Goal: Transaction & Acquisition: Purchase product/service

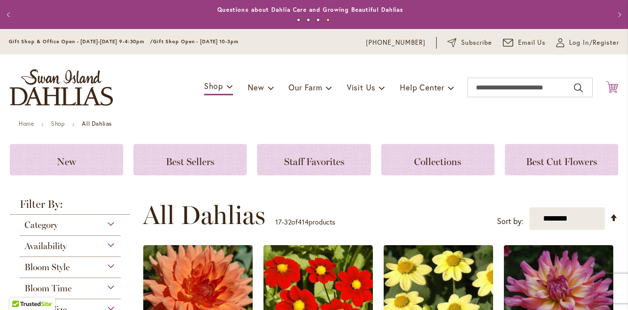
click at [606, 93] on icon "Cart .cls-1 { fill: #231f20; }" at bounding box center [612, 87] width 12 height 12
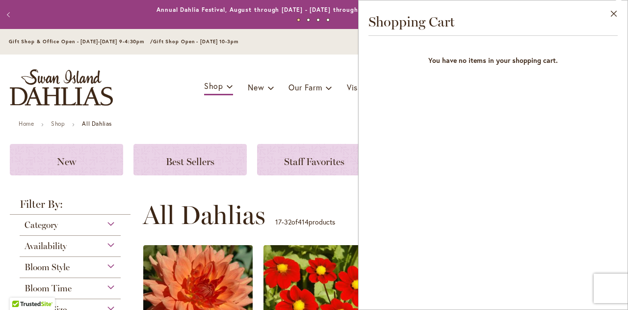
click at [339, 98] on div "Toggle Nav Shop Dahlia Tubers Collections Fresh Cut Dahlias Gardening Supplies …" at bounding box center [314, 87] width 628 height 66
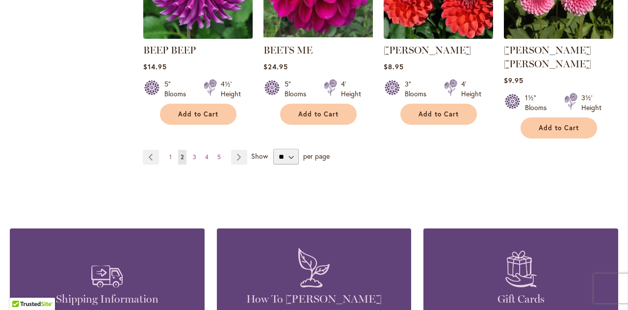
scroll to position [973, 0]
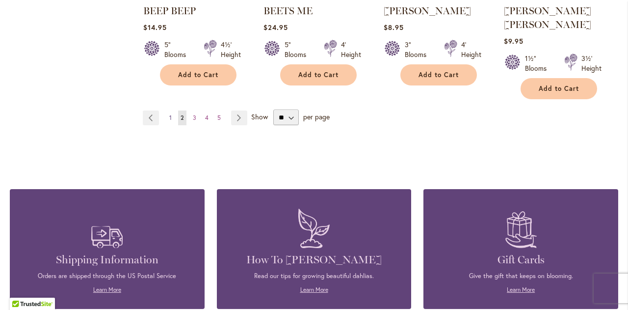
click at [170, 114] on span "1" at bounding box center [170, 117] width 2 height 7
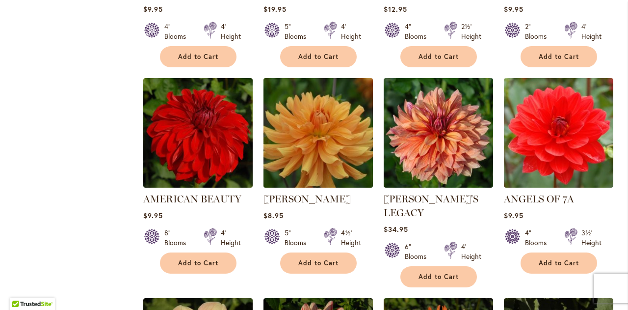
scroll to position [579, 0]
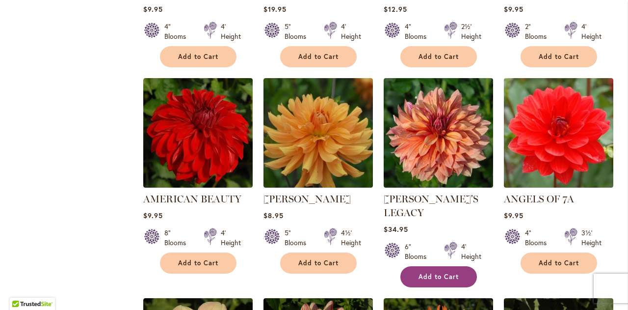
click at [433, 272] on span "Add to Cart" at bounding box center [439, 276] width 40 height 8
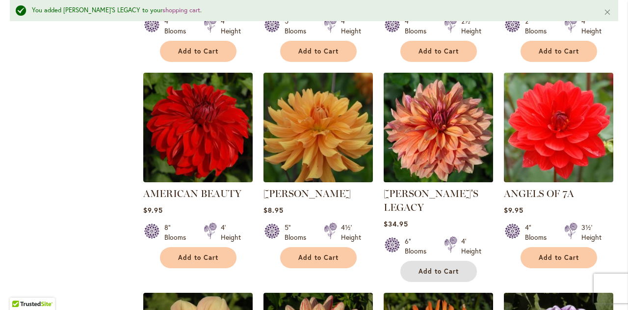
scroll to position [610, 0]
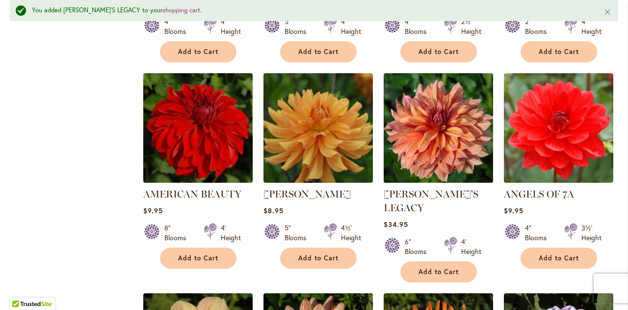
click at [410, 131] on img at bounding box center [438, 127] width 115 height 115
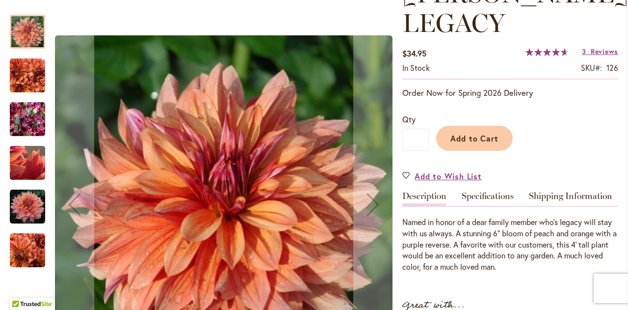
scroll to position [165, 0]
click at [11, 72] on img "Andy's Legacy" at bounding box center [27, 75] width 35 height 35
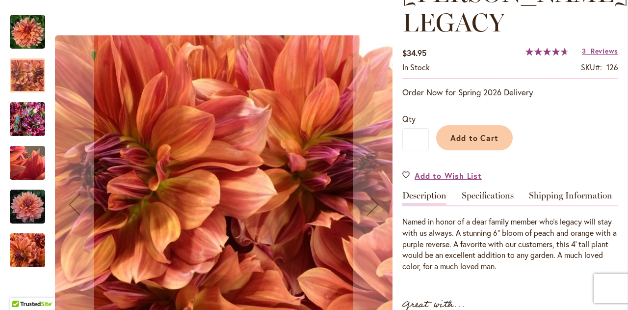
click at [16, 122] on img "Andy's Legacy" at bounding box center [27, 119] width 35 height 47
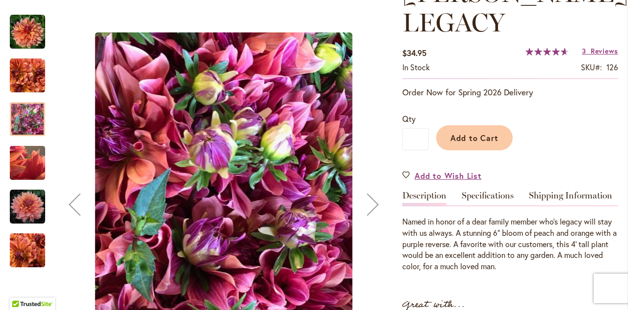
click at [31, 160] on img "Andy's Legacy" at bounding box center [27, 162] width 71 height 53
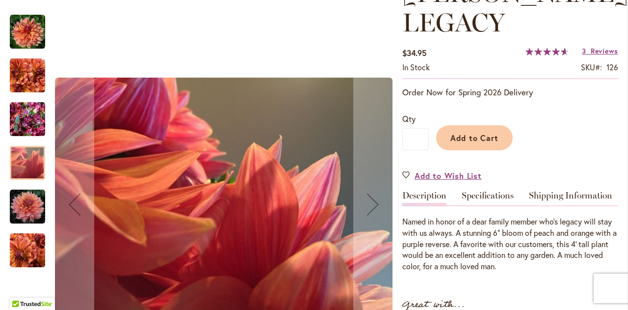
click at [23, 204] on img "Andy's Legacy" at bounding box center [27, 206] width 35 height 35
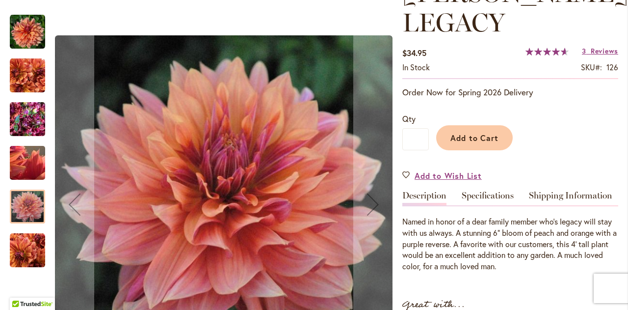
click at [26, 251] on img "Andy's Legacy" at bounding box center [27, 250] width 35 height 35
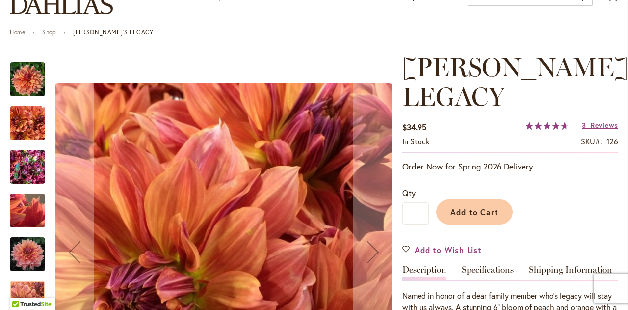
scroll to position [91, 0]
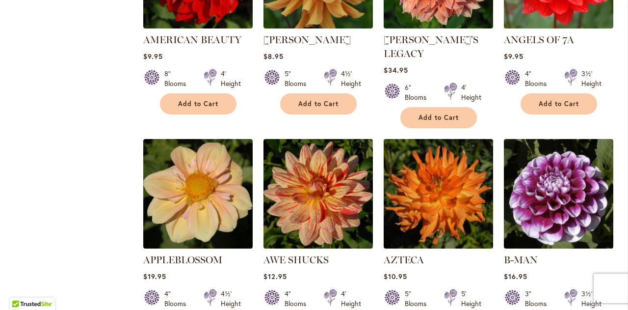
scroll to position [777, 0]
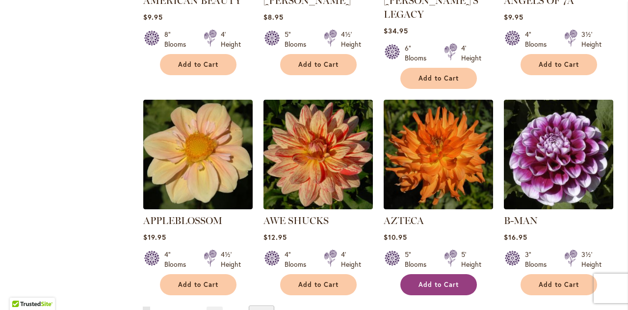
click at [437, 280] on span "Add to Cart" at bounding box center [439, 284] width 40 height 8
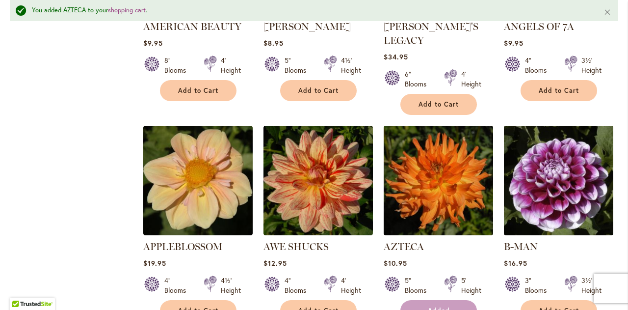
scroll to position [803, 0]
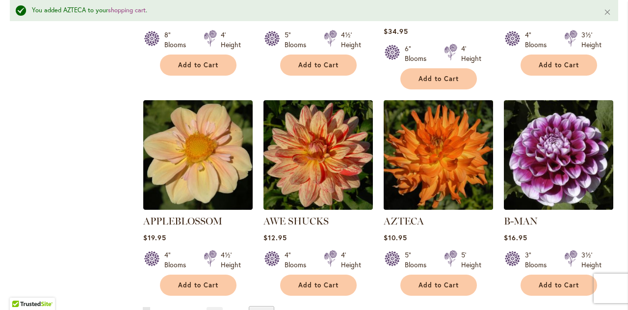
click at [431, 163] on img at bounding box center [438, 154] width 115 height 115
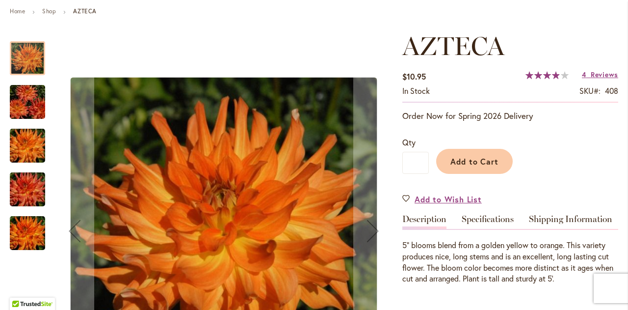
scroll to position [112, 0]
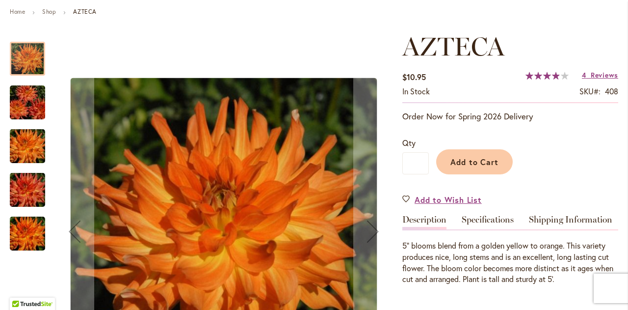
click at [18, 199] on img "AZTECA" at bounding box center [27, 189] width 71 height 47
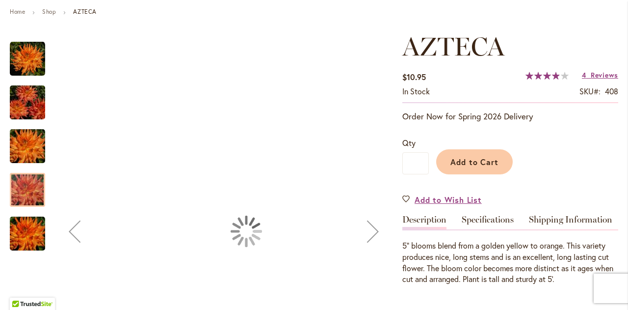
click at [27, 240] on img "AZTECA" at bounding box center [27, 233] width 71 height 47
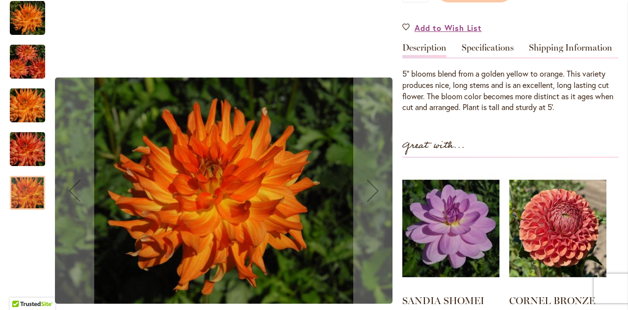
scroll to position [224, 0]
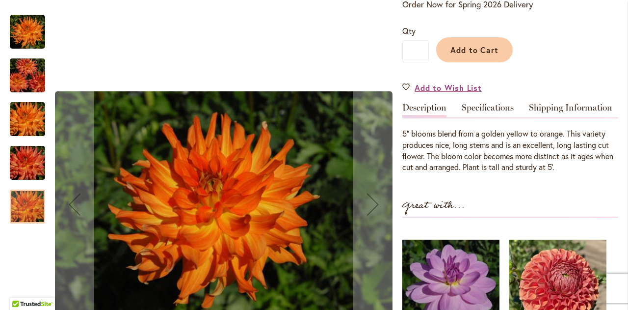
click at [24, 75] on img "AZTECA" at bounding box center [27, 75] width 71 height 47
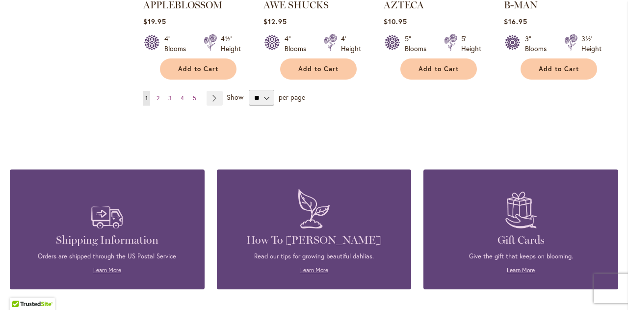
scroll to position [995, 0]
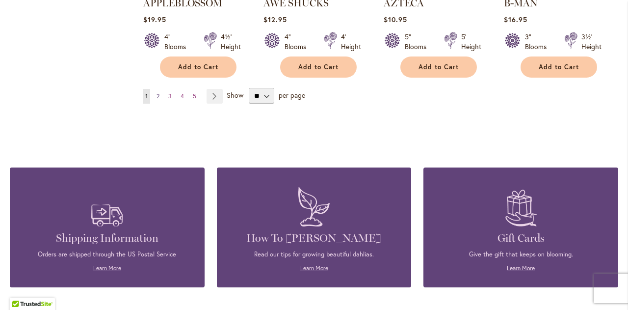
click at [158, 92] on span "2" at bounding box center [158, 95] width 3 height 7
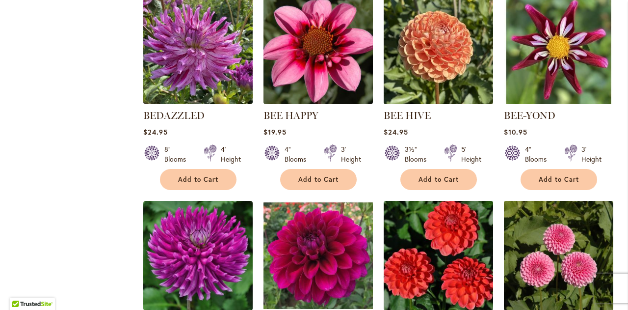
scroll to position [853, 0]
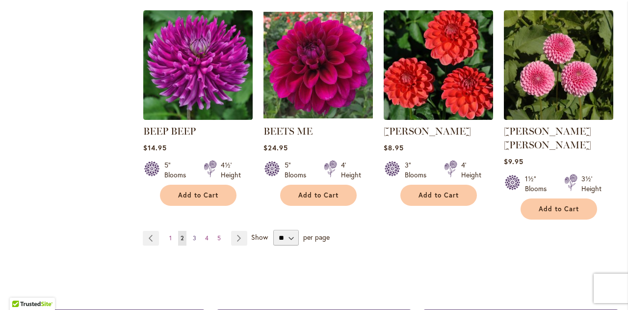
click at [195, 231] on link "Page 3" at bounding box center [194, 238] width 8 height 15
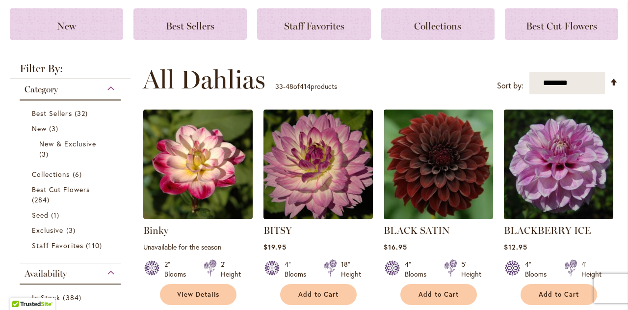
scroll to position [136, 0]
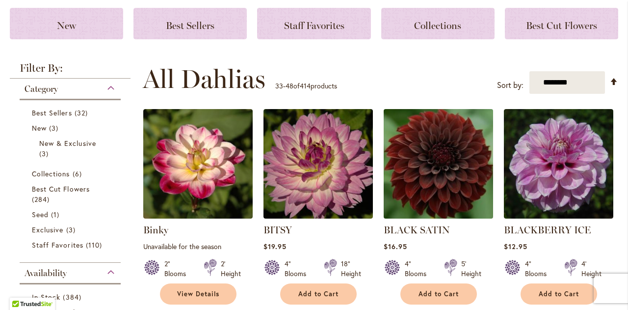
click at [433, 188] on img at bounding box center [438, 164] width 115 height 115
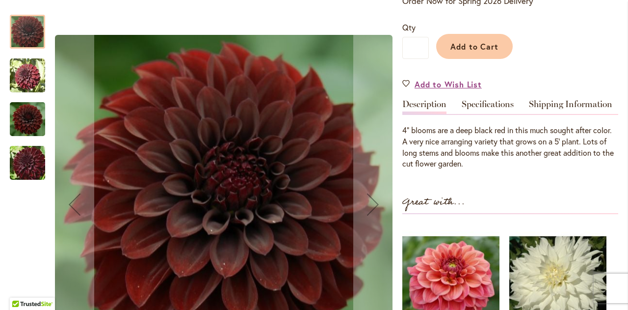
scroll to position [244, 0]
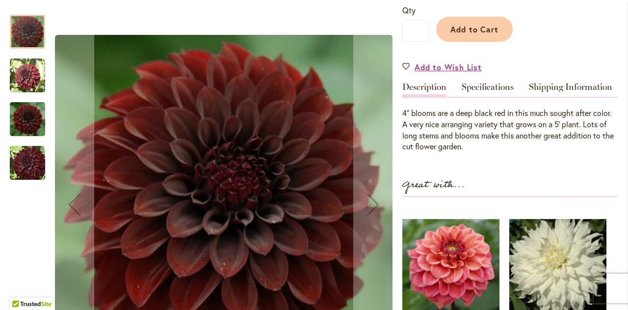
click at [27, 69] on img "BLACK SATIN" at bounding box center [27, 75] width 35 height 35
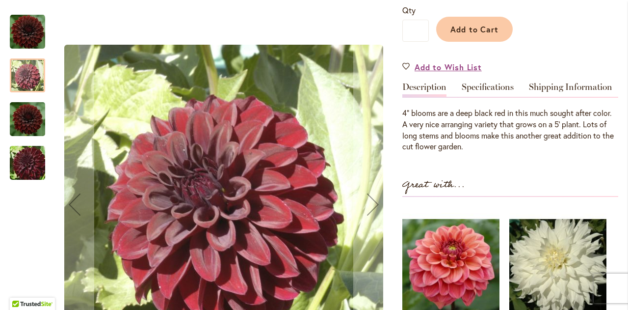
click at [20, 114] on img "BLACK SATIN" at bounding box center [27, 118] width 35 height 39
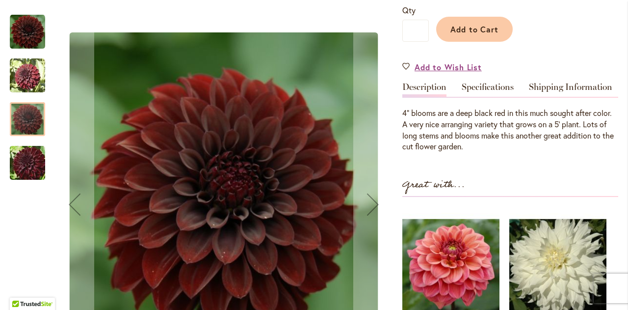
click at [20, 161] on img "BLACK SATIN" at bounding box center [27, 162] width 71 height 47
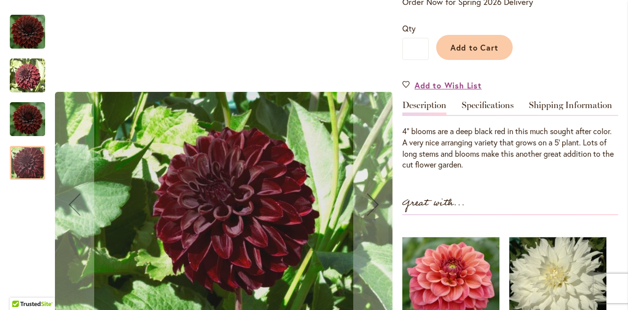
scroll to position [226, 0]
click at [21, 115] on img "BLACK SATIN" at bounding box center [27, 118] width 35 height 39
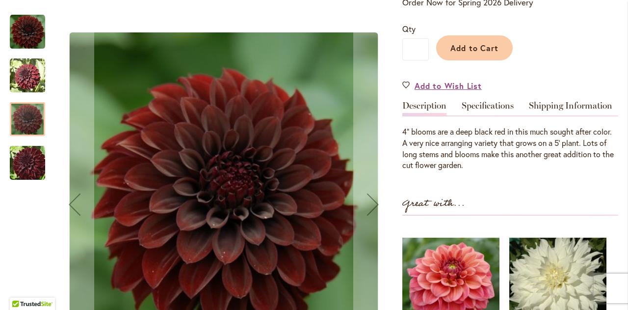
click at [19, 82] on img "BLACK SATIN" at bounding box center [27, 75] width 35 height 35
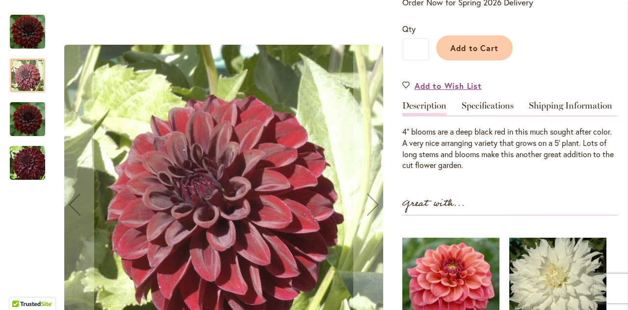
click at [19, 24] on img "BLACK SATIN" at bounding box center [27, 31] width 35 height 35
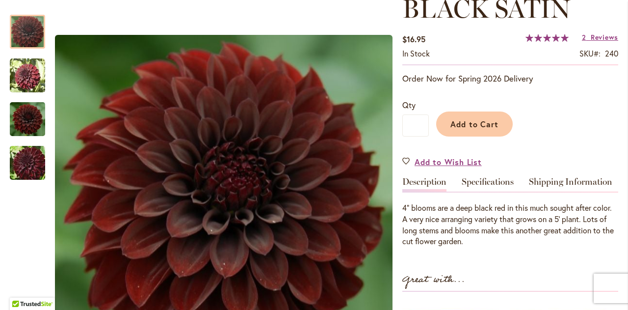
scroll to position [149, 0]
click at [419, 122] on input "*" at bounding box center [415, 126] width 27 height 22
click at [457, 131] on button "Add to Cart" at bounding box center [474, 124] width 77 height 25
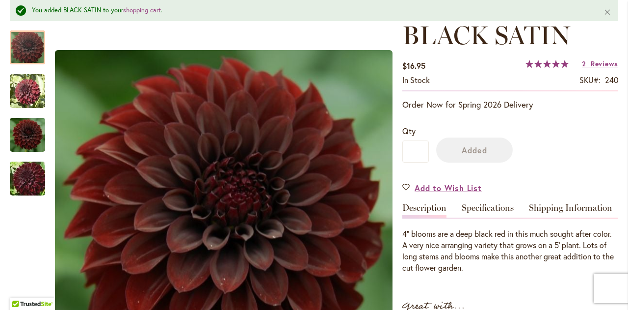
scroll to position [175, 0]
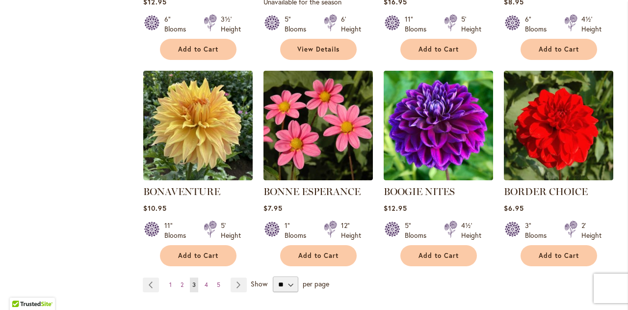
scroll to position [794, 0]
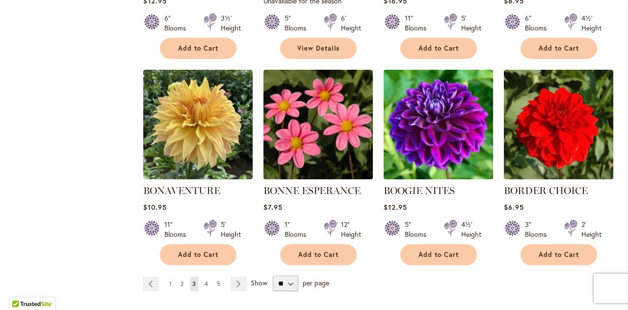
click at [209, 280] on link "Page 4" at bounding box center [206, 283] width 8 height 15
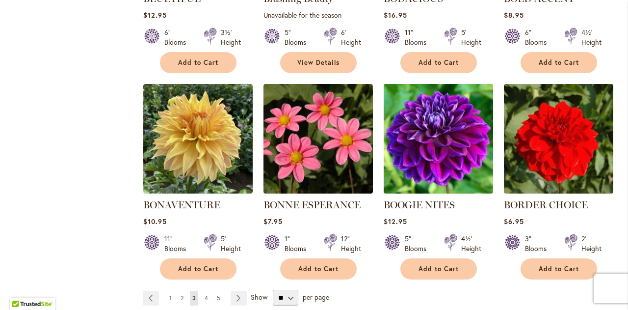
scroll to position [778, 0]
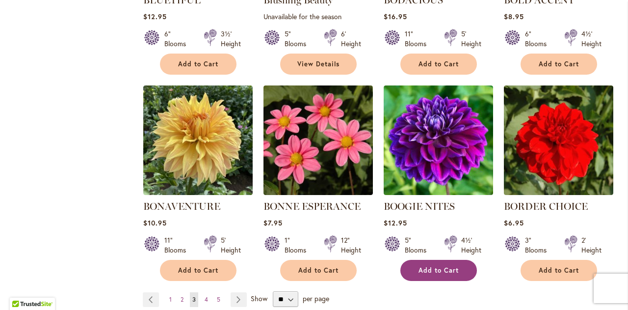
click at [453, 263] on button "Add to Cart" at bounding box center [438, 270] width 77 height 21
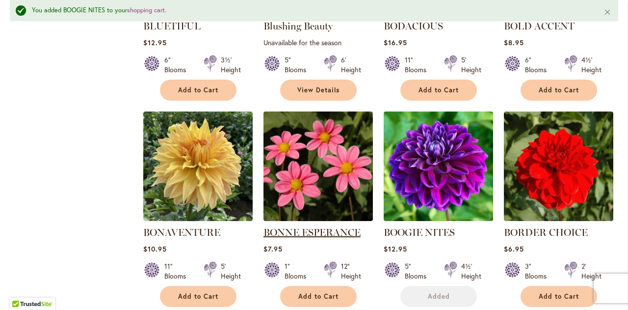
scroll to position [912, 0]
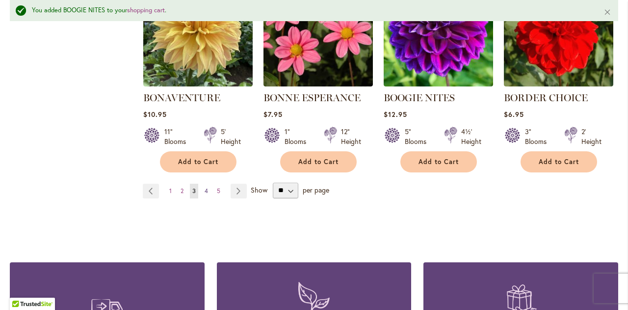
click at [205, 190] on span "4" at bounding box center [206, 190] width 3 height 7
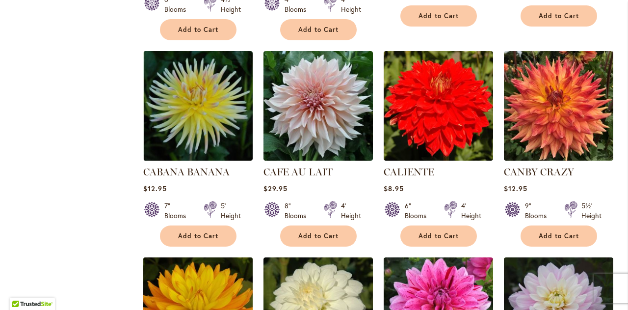
scroll to position [620, 0]
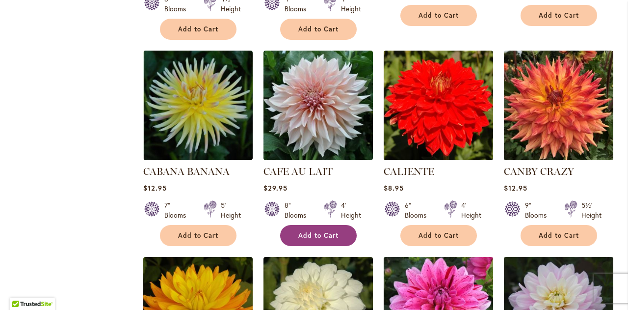
click at [317, 229] on button "Add to Cart" at bounding box center [318, 235] width 77 height 21
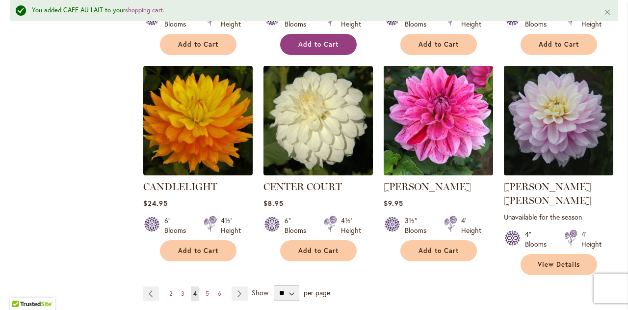
scroll to position [837, 0]
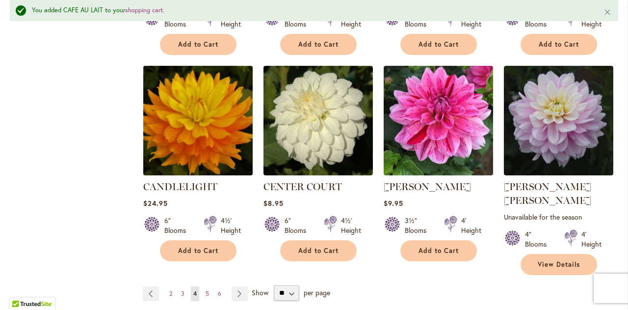
click at [195, 138] on img at bounding box center [197, 120] width 115 height 115
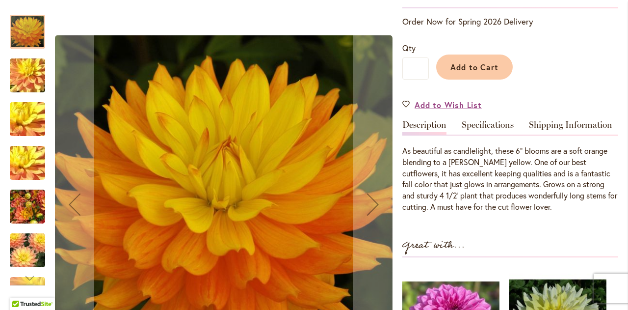
scroll to position [207, 0]
click at [30, 130] on img "CANDLELIGHT" at bounding box center [27, 119] width 71 height 53
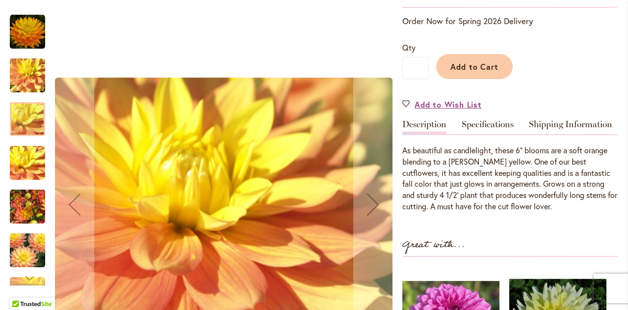
click at [23, 197] on img "CANDLELIGHT" at bounding box center [27, 206] width 35 height 47
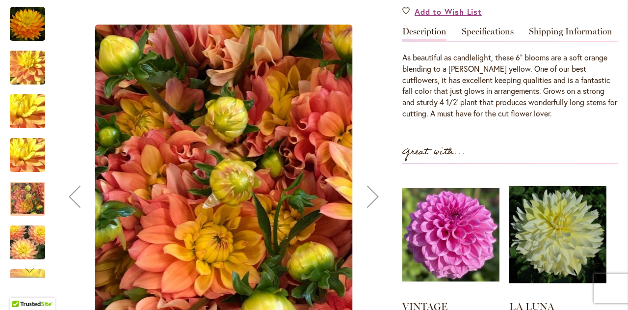
scroll to position [300, 0]
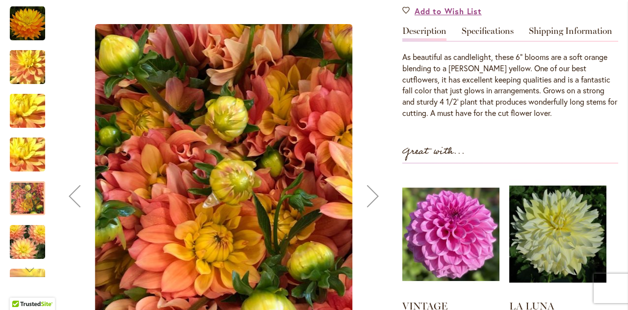
click at [21, 257] on img "CANDLELIGHT" at bounding box center [27, 241] width 71 height 47
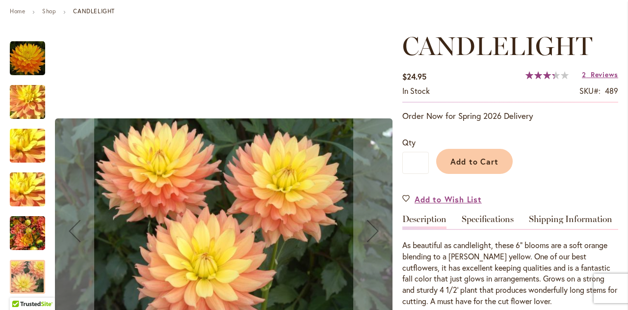
scroll to position [111, 0]
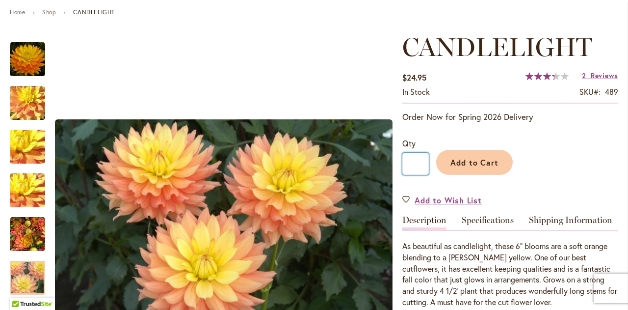
click at [416, 169] on input "*" at bounding box center [415, 164] width 27 height 22
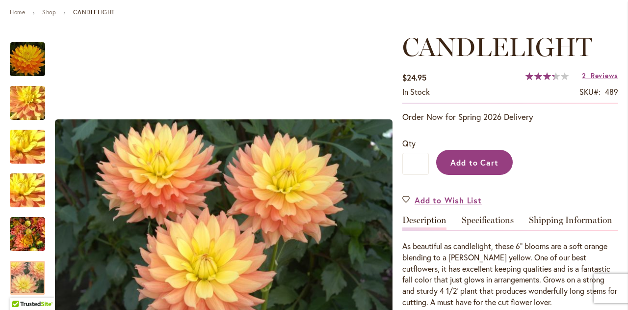
click at [474, 158] on span "Add to Cart" at bounding box center [475, 162] width 49 height 10
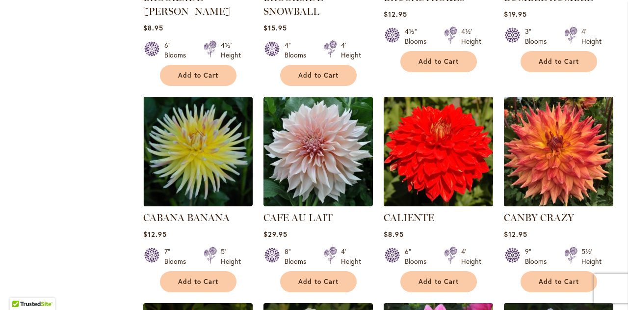
scroll to position [327, 0]
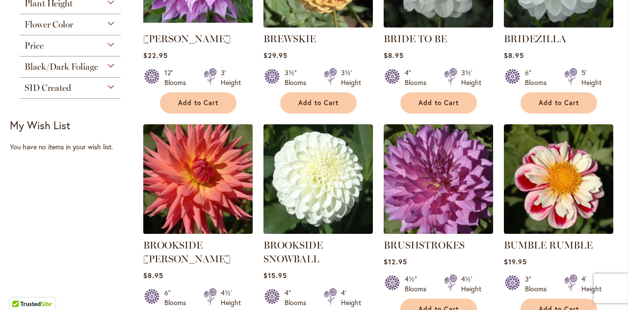
click at [198, 167] on img at bounding box center [197, 179] width 115 height 115
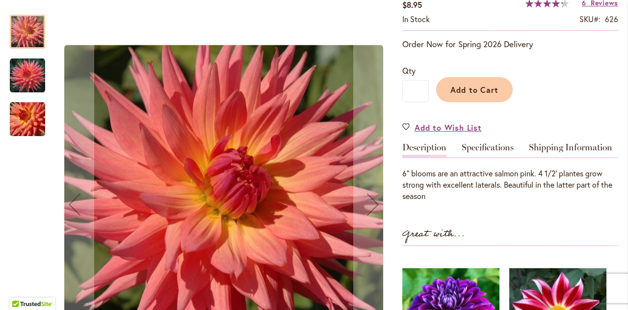
scroll to position [214, 0]
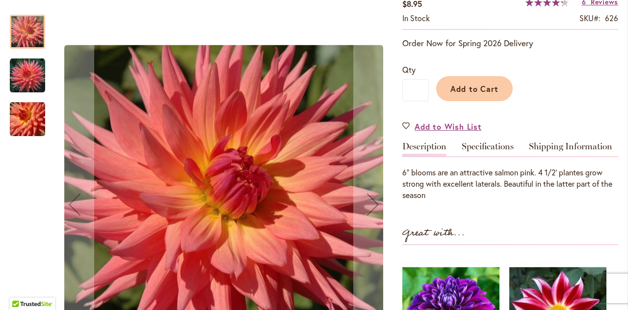
click at [22, 114] on img "BROOKSIDE CHERI" at bounding box center [27, 119] width 71 height 47
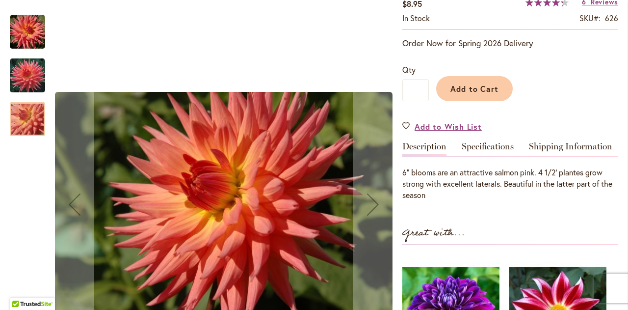
click at [24, 73] on img "BROOKSIDE CHERI" at bounding box center [27, 75] width 35 height 35
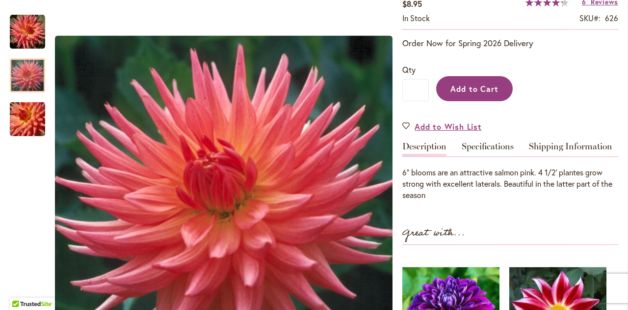
click at [474, 91] on span "Add to Cart" at bounding box center [475, 88] width 49 height 10
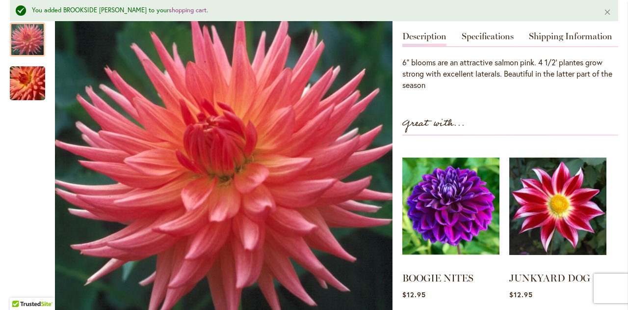
scroll to position [242, 0]
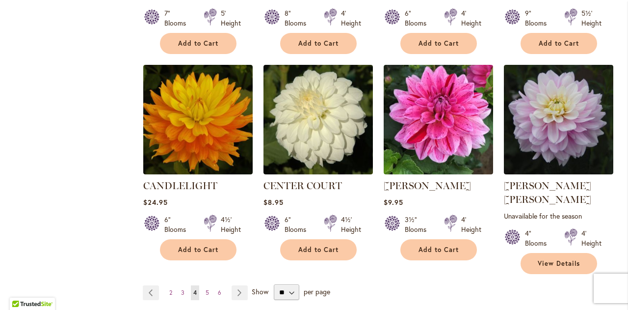
scroll to position [838, 0]
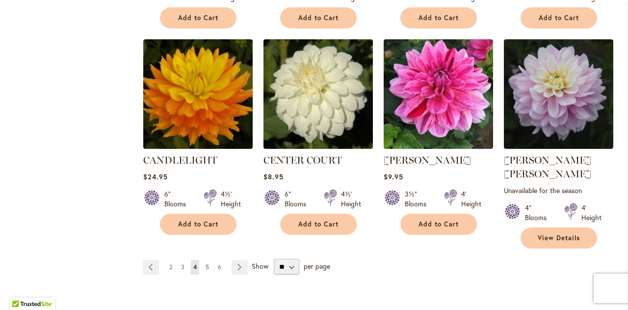
click at [206, 263] on span "5" at bounding box center [207, 266] width 3 height 7
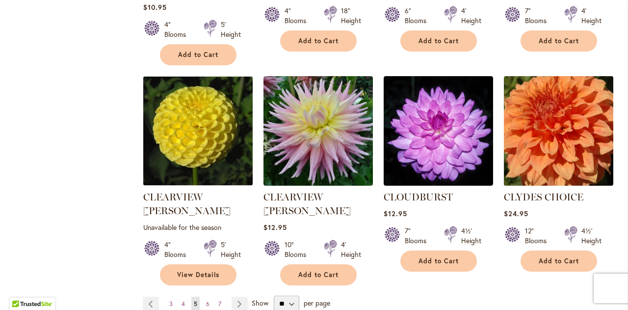
scroll to position [816, 0]
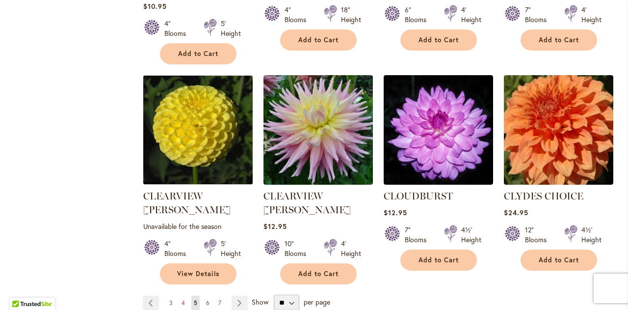
click at [204, 295] on link "Page 6" at bounding box center [208, 302] width 8 height 15
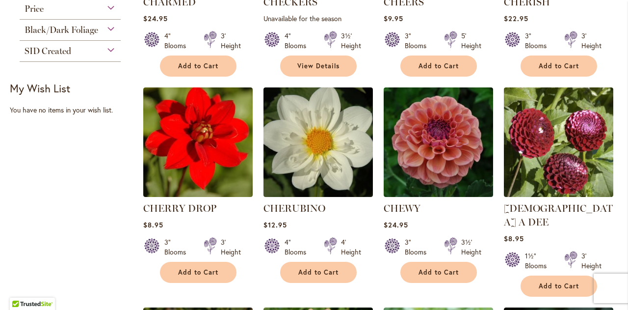
scroll to position [628, 0]
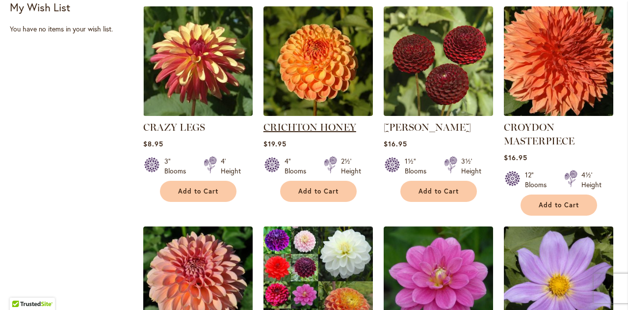
scroll to position [398, 0]
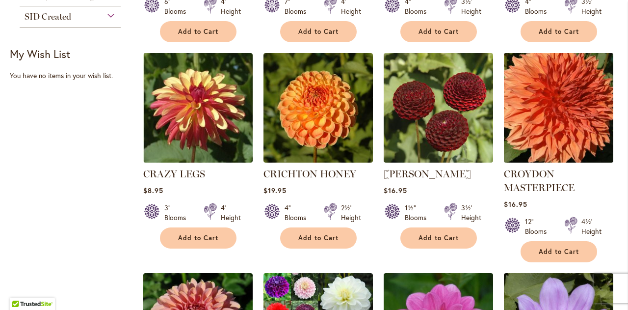
click at [549, 100] on img at bounding box center [558, 108] width 115 height 115
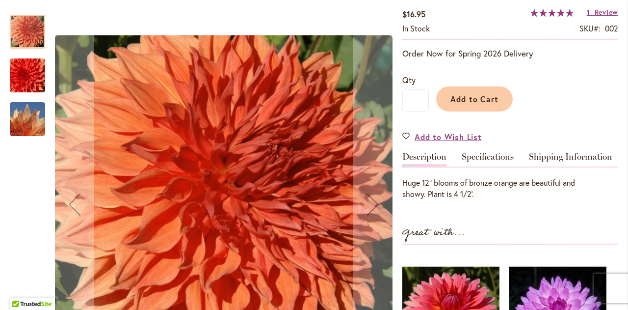
scroll to position [205, 0]
click at [21, 117] on img "CROYDON MASTERPIECE" at bounding box center [27, 119] width 71 height 47
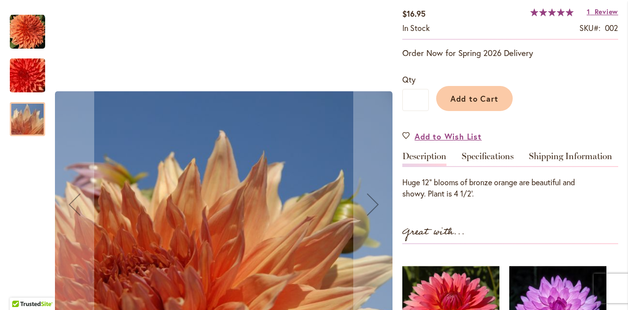
click at [25, 79] on img "CROYDON MASTERPIECE" at bounding box center [27, 75] width 71 height 47
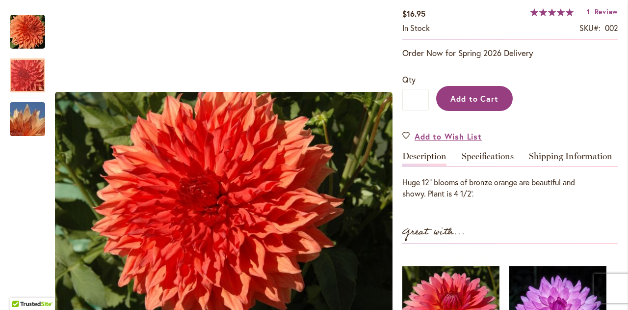
click at [485, 104] on button "Add to Cart" at bounding box center [474, 98] width 77 height 25
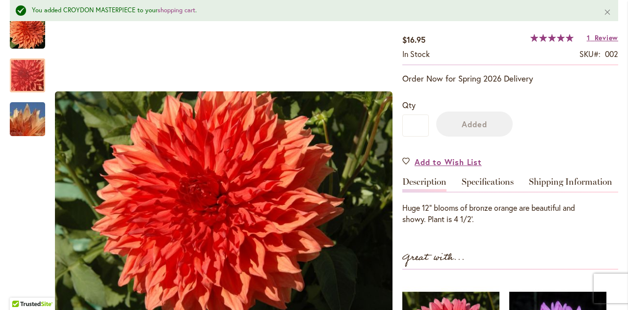
scroll to position [231, 0]
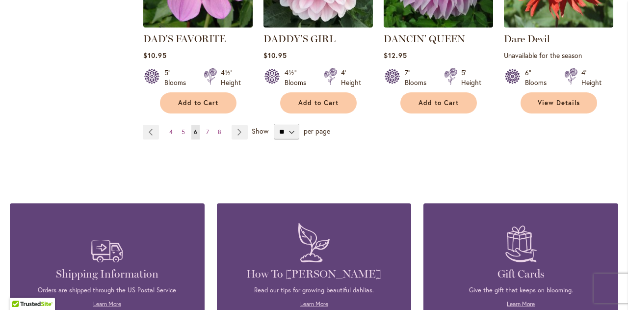
scroll to position [970, 0]
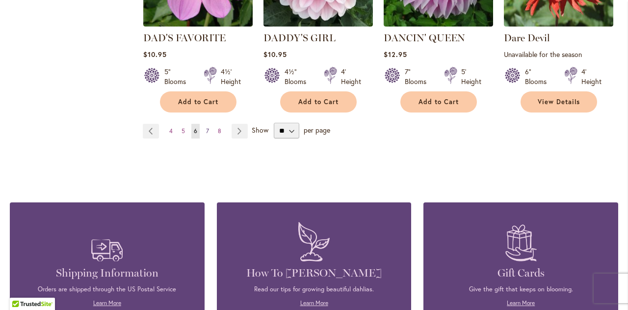
click at [208, 129] on link "Page 7" at bounding box center [208, 131] width 8 height 15
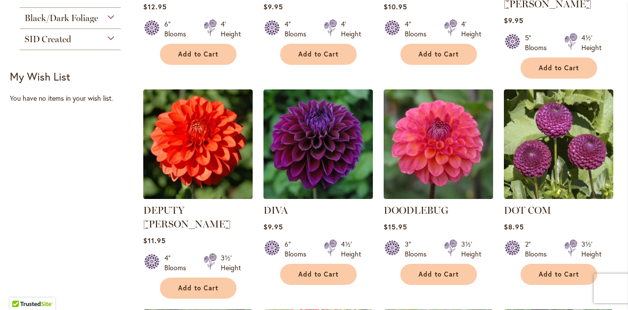
scroll to position [375, 0]
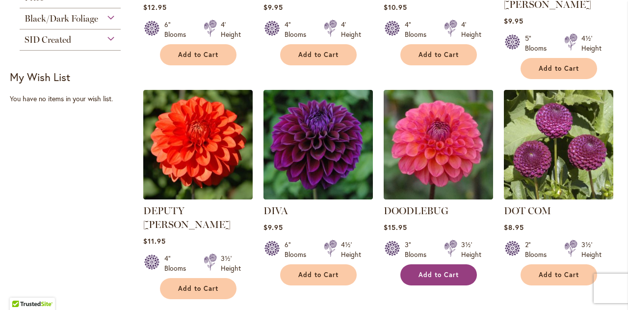
click at [420, 270] on span "Add to Cart" at bounding box center [439, 274] width 40 height 8
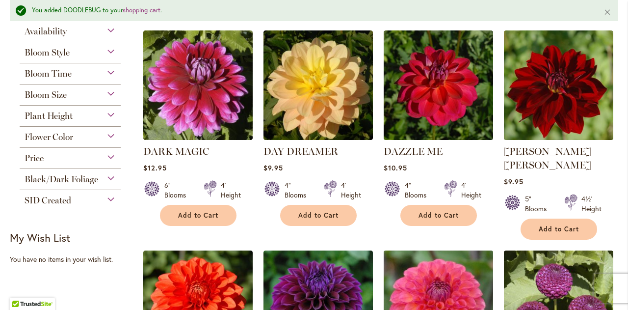
scroll to position [224, 0]
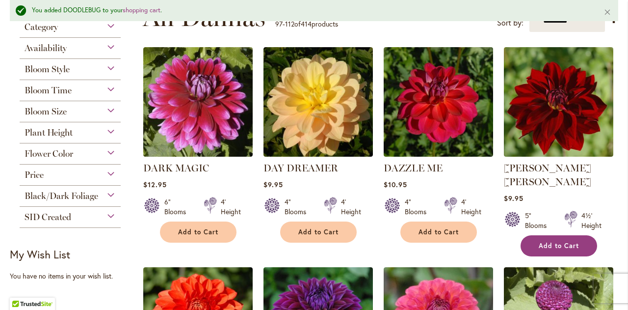
click at [535, 235] on button "Add to Cart" at bounding box center [559, 245] width 77 height 21
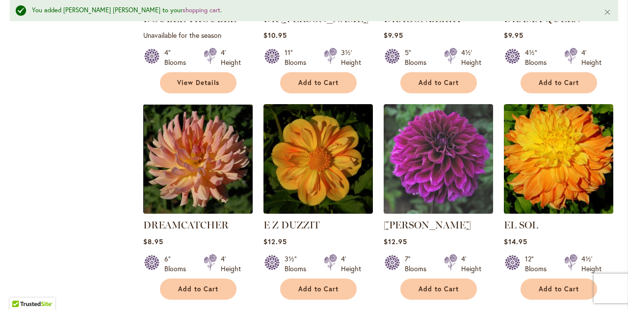
scroll to position [813, 0]
click at [551, 285] on span "Add to Cart" at bounding box center [559, 289] width 40 height 8
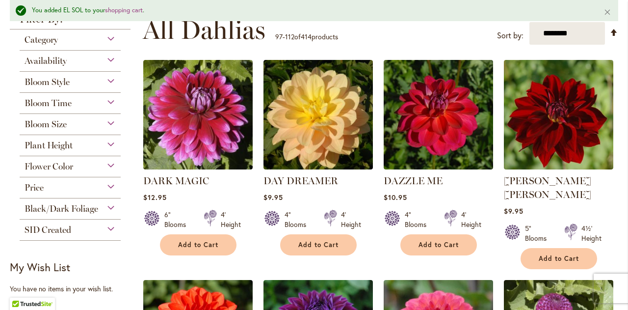
scroll to position [212, 0]
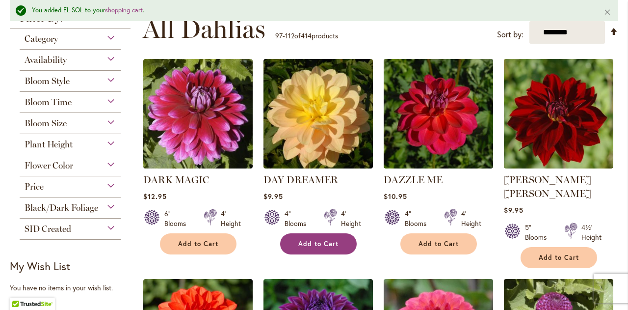
click at [307, 242] on span "Add to Cart" at bounding box center [318, 244] width 40 height 8
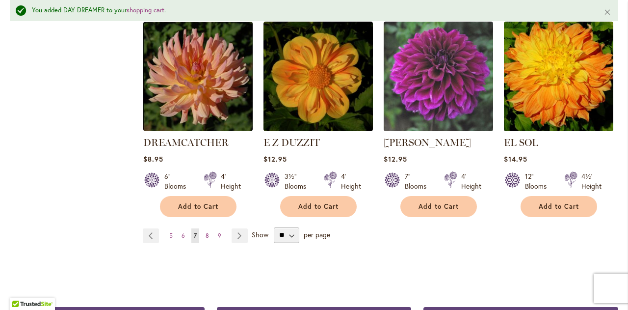
scroll to position [883, 0]
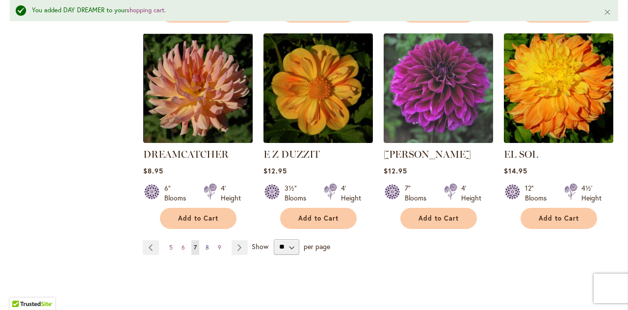
click at [206, 243] on span "8" at bounding box center [207, 246] width 3 height 7
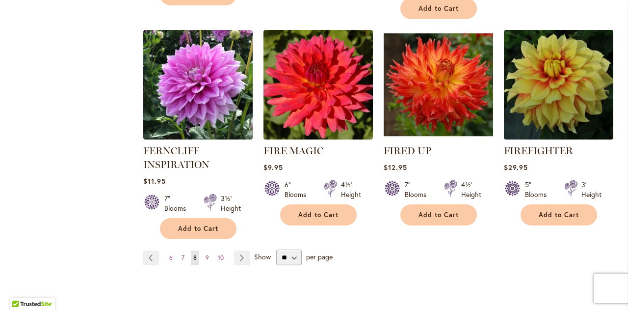
scroll to position [859, 0]
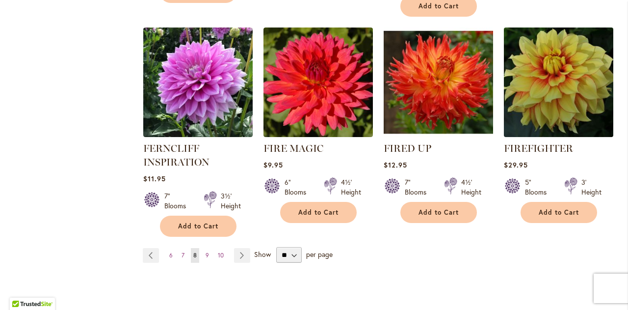
click at [565, 93] on img at bounding box center [558, 82] width 115 height 115
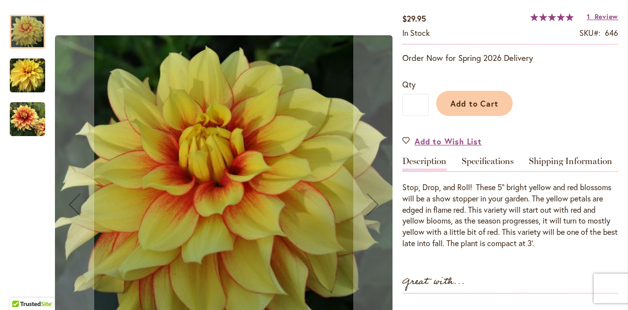
scroll to position [171, 0]
click at [33, 122] on img "FIREFIGHTER" at bounding box center [27, 119] width 35 height 35
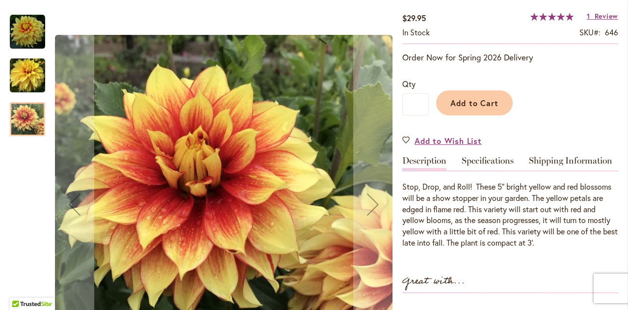
click at [16, 66] on img "FIREFIGHTER" at bounding box center [27, 75] width 35 height 35
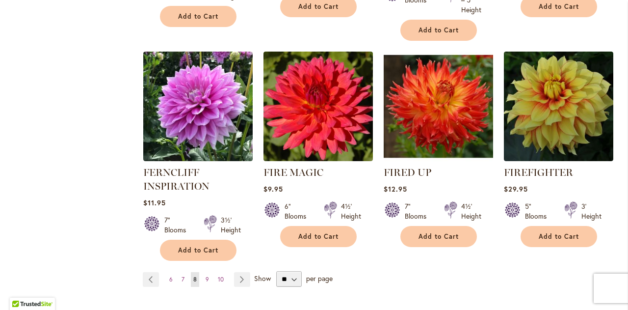
scroll to position [838, 0]
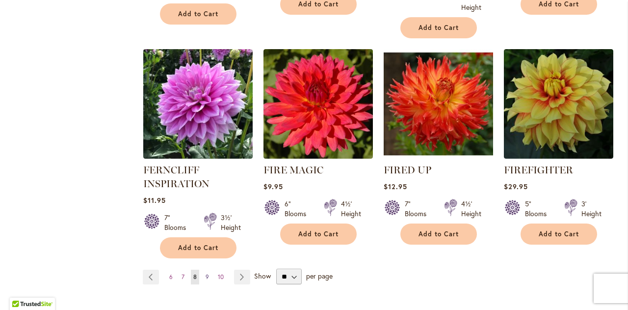
click at [206, 277] on span "9" at bounding box center [207, 276] width 3 height 7
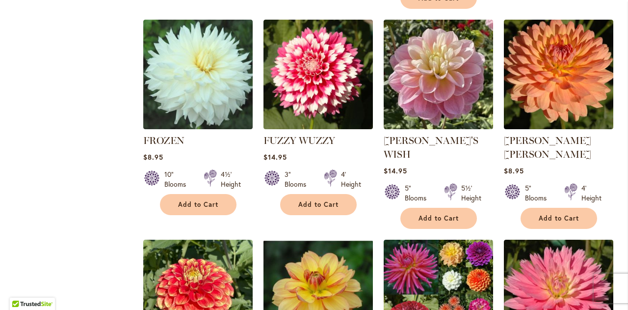
scroll to position [667, 0]
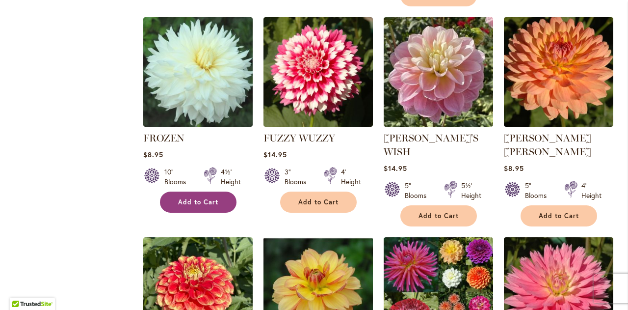
click at [181, 198] on span "Add to Cart" at bounding box center [198, 202] width 40 height 8
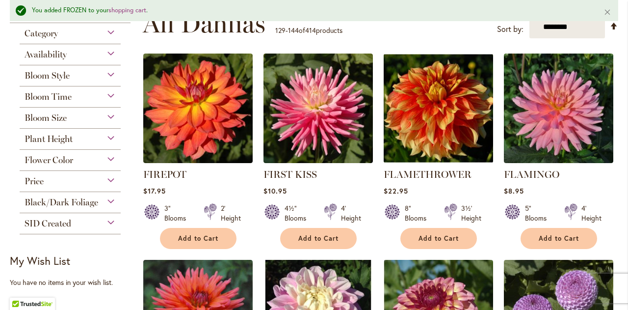
scroll to position [218, 0]
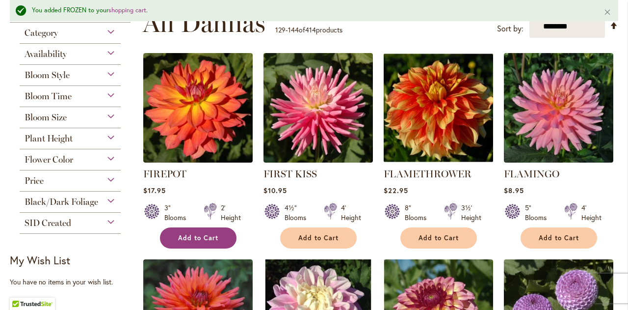
click at [210, 237] on span "Add to Cart" at bounding box center [198, 238] width 40 height 8
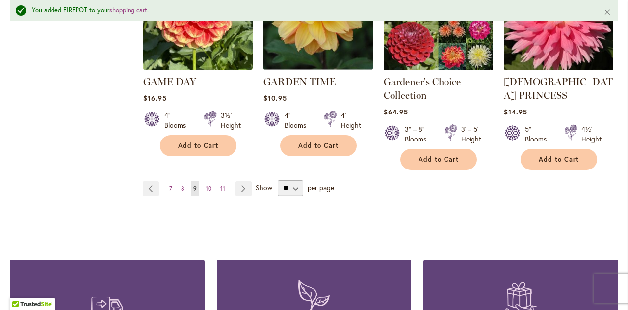
scroll to position [967, 0]
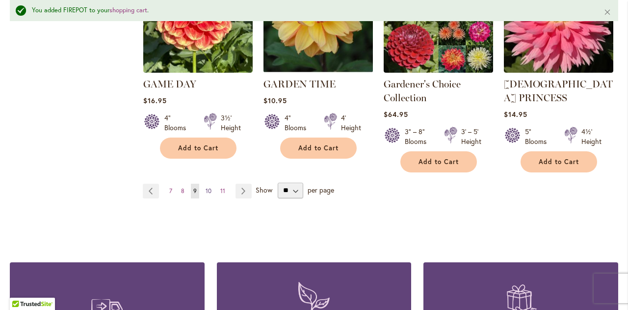
click at [207, 184] on link "Page 10" at bounding box center [208, 191] width 11 height 15
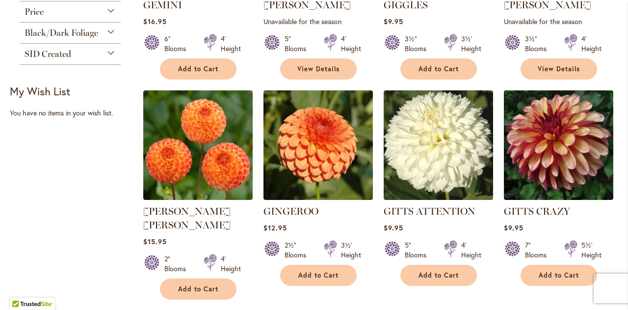
scroll to position [361, 0]
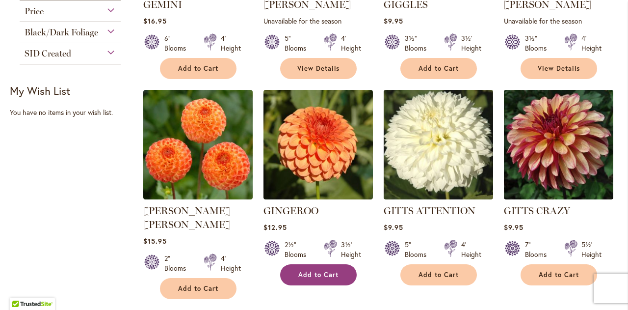
click at [320, 270] on span "Add to Cart" at bounding box center [318, 274] width 40 height 8
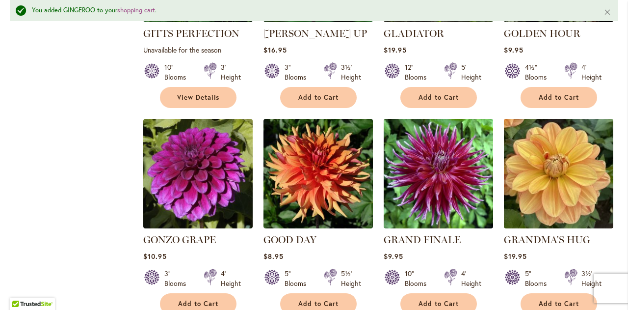
scroll to position [784, 0]
click at [323, 299] on span "Add to Cart" at bounding box center [318, 303] width 40 height 8
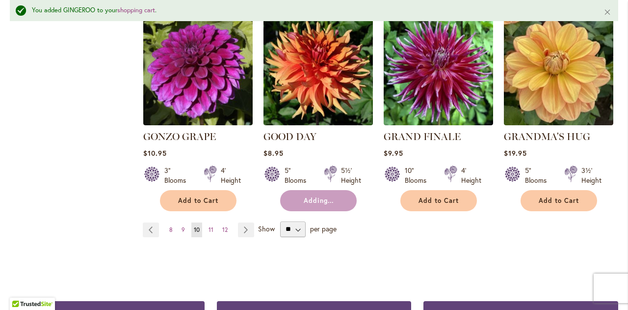
scroll to position [872, 0]
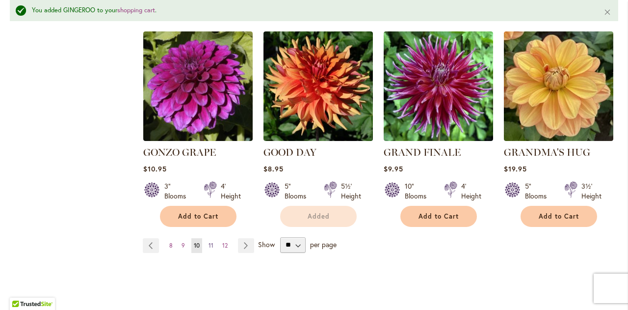
click at [209, 241] on span "11" at bounding box center [211, 244] width 5 height 7
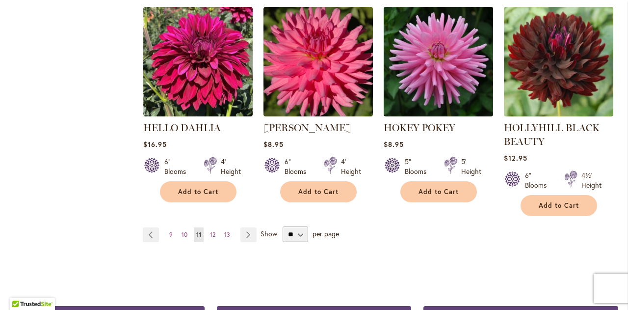
scroll to position [928, 0]
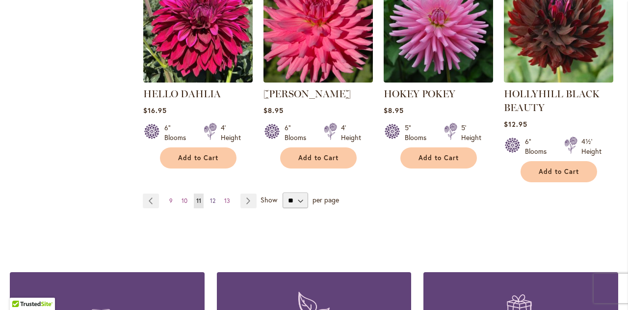
click at [213, 199] on span "12" at bounding box center [212, 200] width 5 height 7
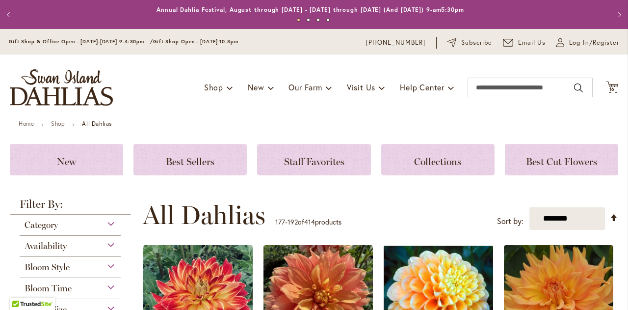
scroll to position [186, 0]
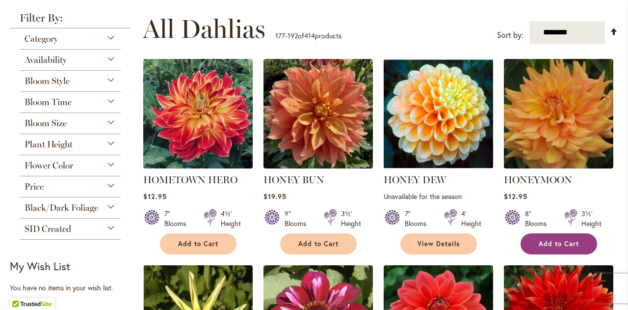
click at [539, 241] on span "Add to Cart" at bounding box center [559, 244] width 40 height 8
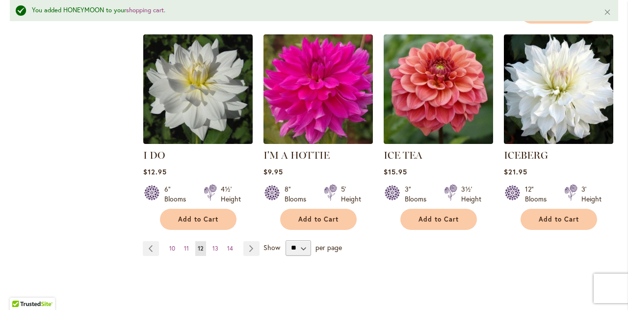
scroll to position [869, 0]
click at [214, 244] on span "13" at bounding box center [216, 247] width 6 height 7
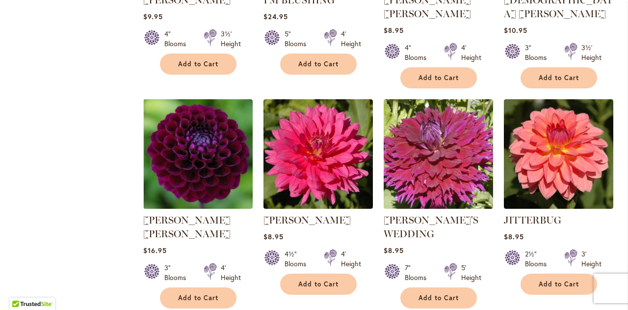
scroll to position [866, 0]
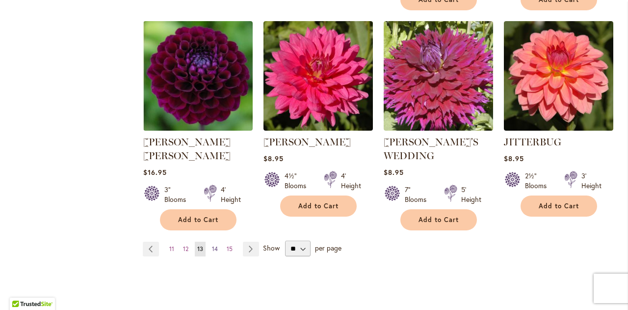
click at [214, 245] on span "14" at bounding box center [215, 248] width 6 height 7
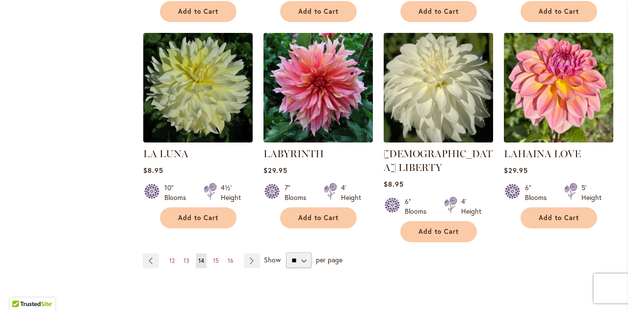
scroll to position [831, 0]
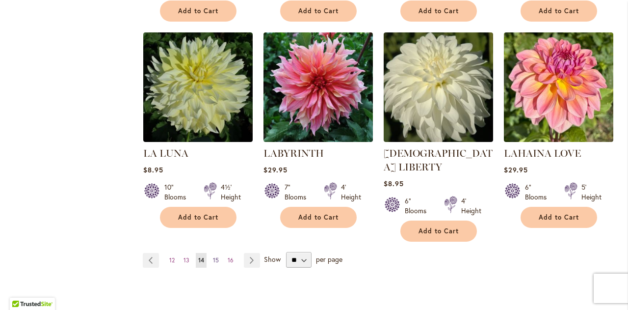
click at [214, 256] on span "15" at bounding box center [216, 259] width 6 height 7
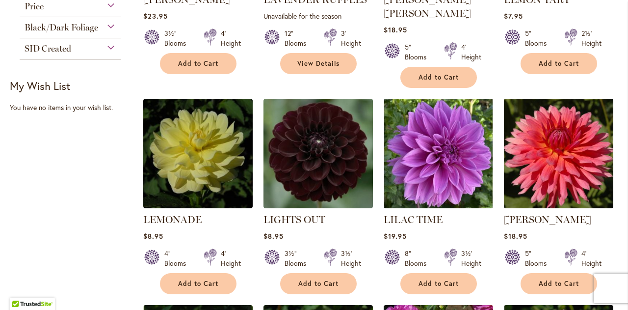
scroll to position [377, 0]
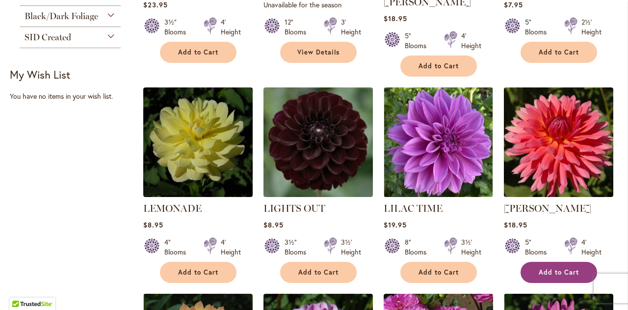
click at [557, 268] on span "Add to Cart" at bounding box center [559, 272] width 40 height 8
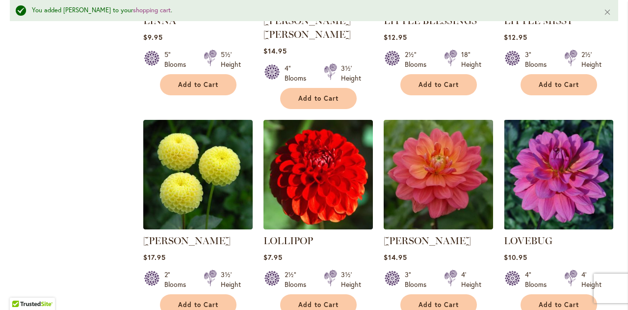
scroll to position [800, 0]
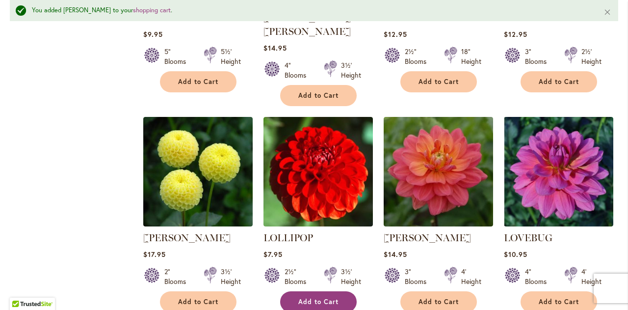
click at [322, 291] on button "Add to Cart" at bounding box center [318, 301] width 77 height 21
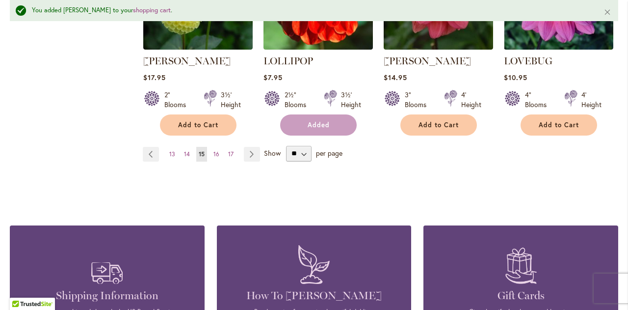
scroll to position [911, 0]
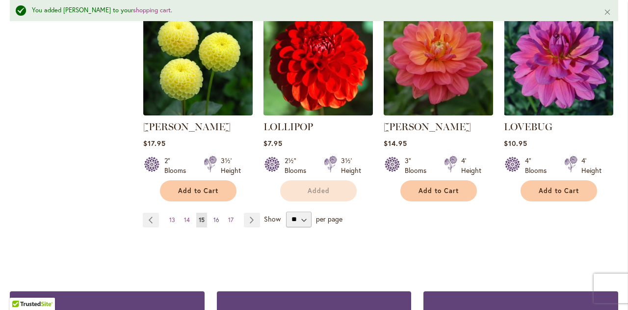
click at [217, 216] on span "16" at bounding box center [217, 219] width 6 height 7
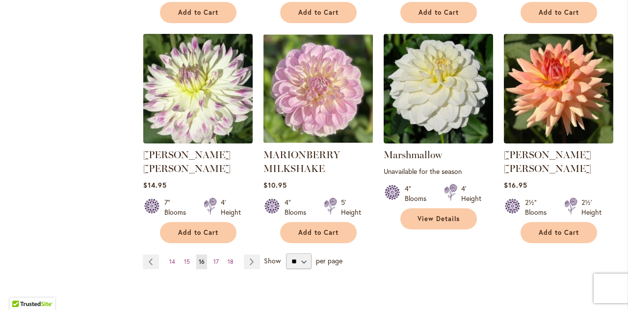
scroll to position [844, 0]
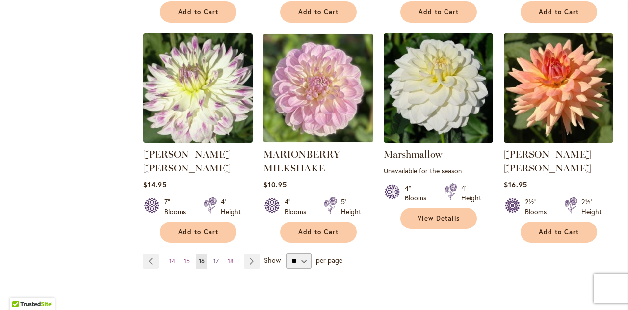
click at [215, 257] on span "17" at bounding box center [216, 260] width 5 height 7
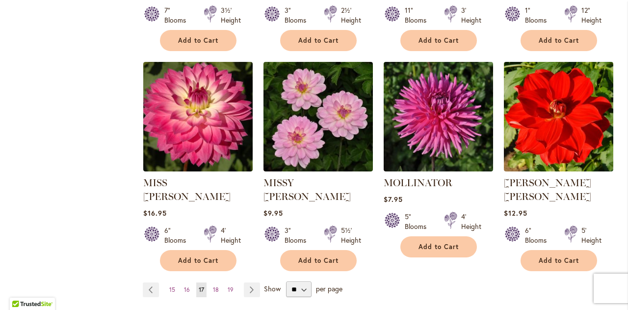
scroll to position [848, 0]
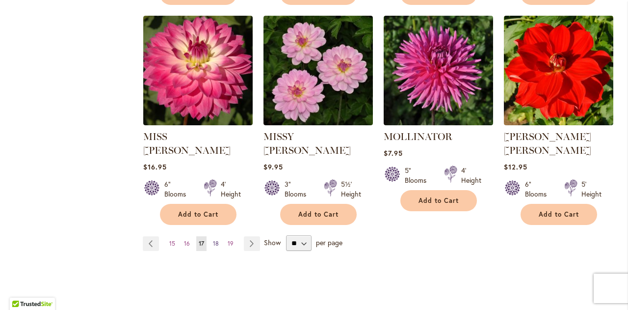
click at [216, 240] on span "18" at bounding box center [216, 243] width 6 height 7
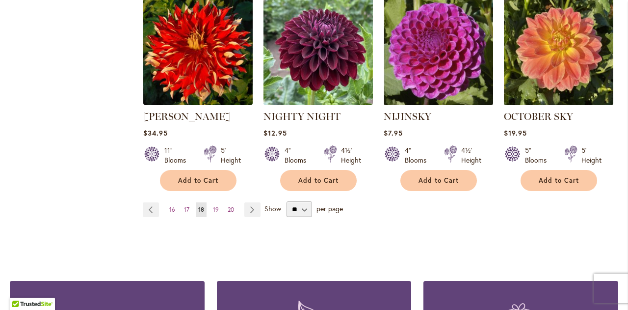
scroll to position [882, 0]
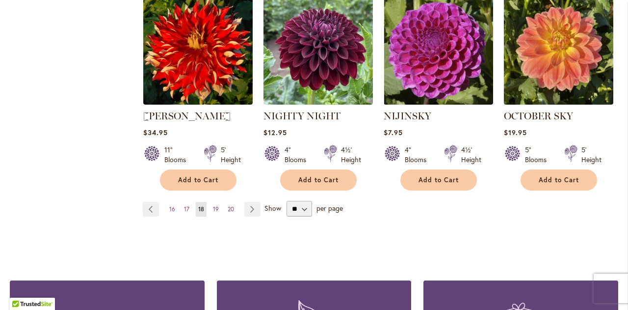
click at [214, 205] on span "19" at bounding box center [216, 208] width 6 height 7
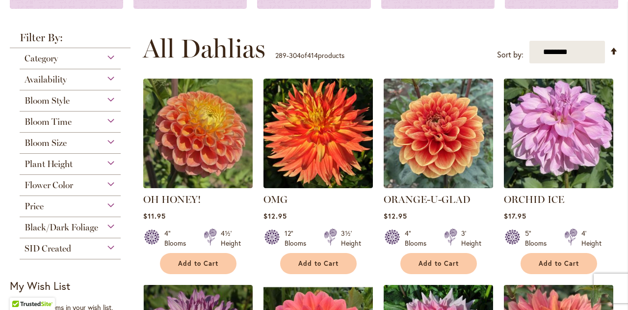
scroll to position [167, 0]
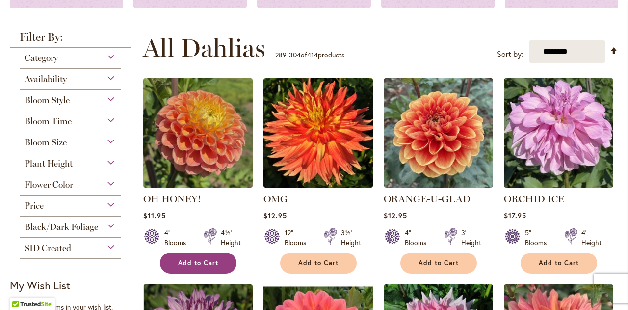
click at [179, 256] on button "Add to Cart" at bounding box center [198, 262] width 77 height 21
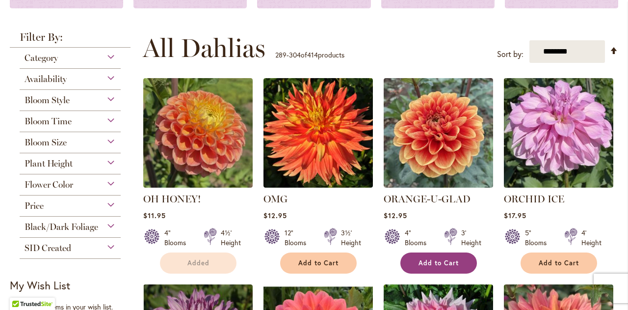
click at [434, 267] on button "Add to Cart" at bounding box center [438, 262] width 77 height 21
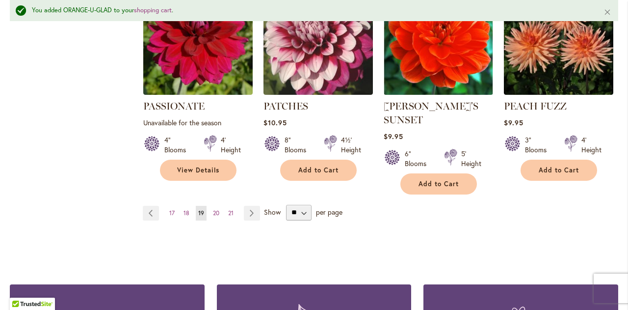
scroll to position [918, 0]
click at [214, 209] on span "20" at bounding box center [216, 212] width 6 height 7
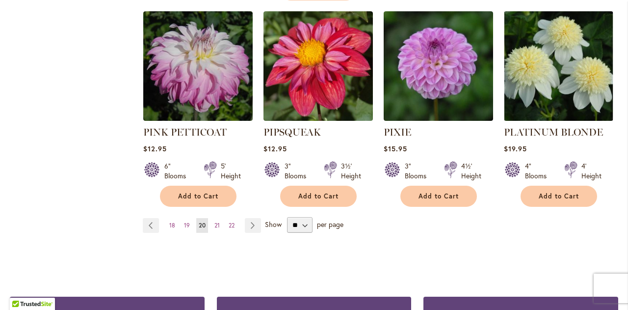
scroll to position [897, 0]
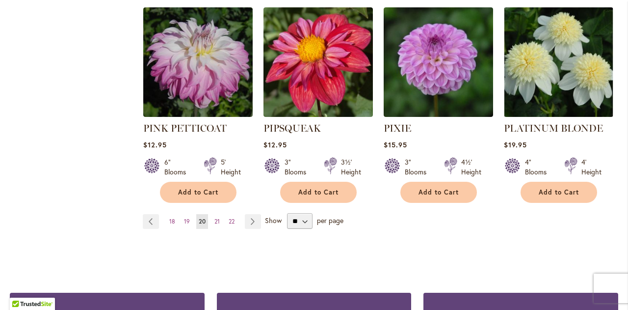
click at [256, 213] on div "Page Page Previous Page 18 Page 19 You're currently reading page 20 Page 21 Pag…" at bounding box center [381, 221] width 476 height 16
click at [214, 217] on span "21" at bounding box center [216, 220] width 5 height 7
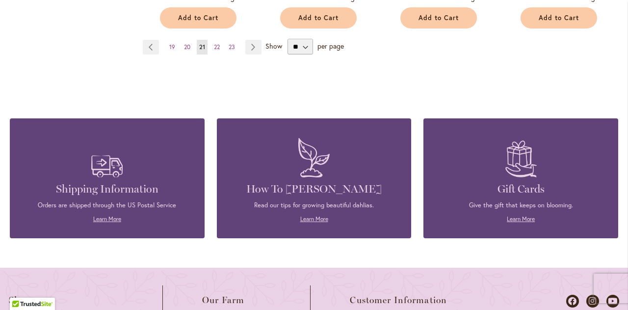
scroll to position [1043, 0]
click at [218, 45] on span "22" at bounding box center [217, 47] width 6 height 7
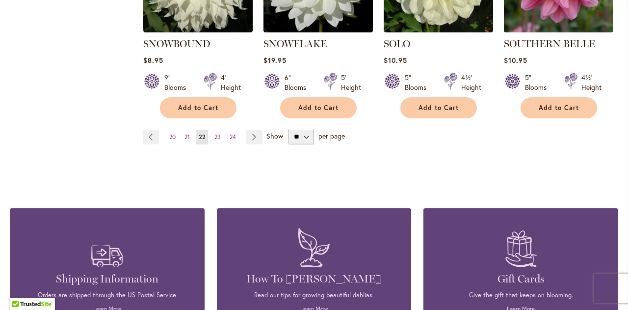
scroll to position [955, 0]
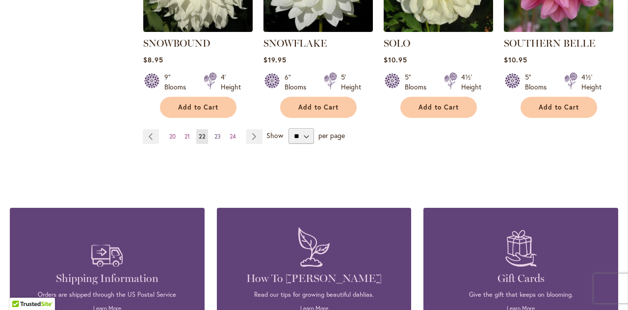
click at [220, 129] on link "Page 23" at bounding box center [217, 136] width 11 height 15
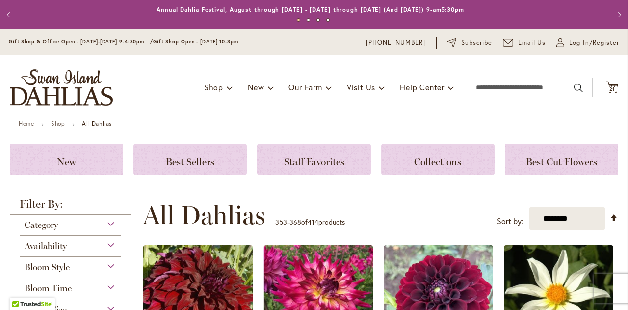
scroll to position [165, 0]
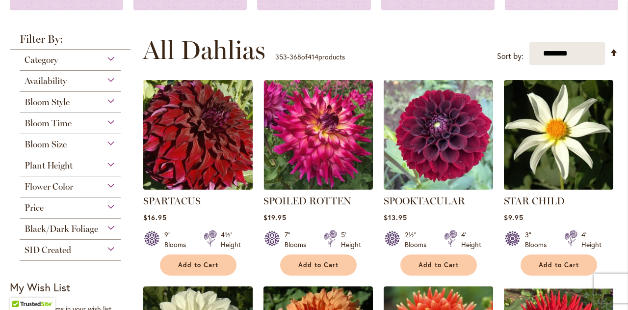
click at [187, 138] on img at bounding box center [197, 135] width 115 height 115
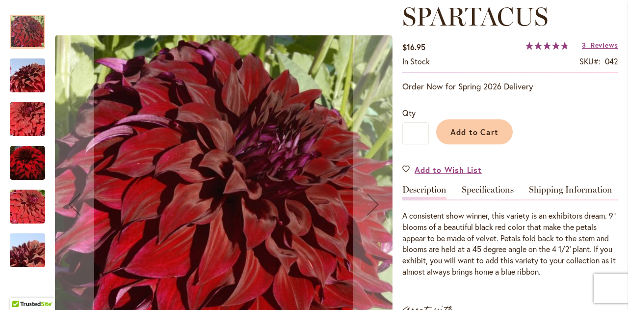
scroll to position [142, 0]
click at [32, 141] on div "Spartacus" at bounding box center [32, 158] width 45 height 44
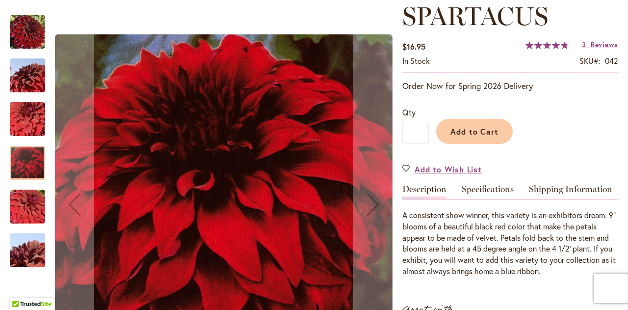
click at [30, 250] on img "Spartacus" at bounding box center [27, 250] width 71 height 47
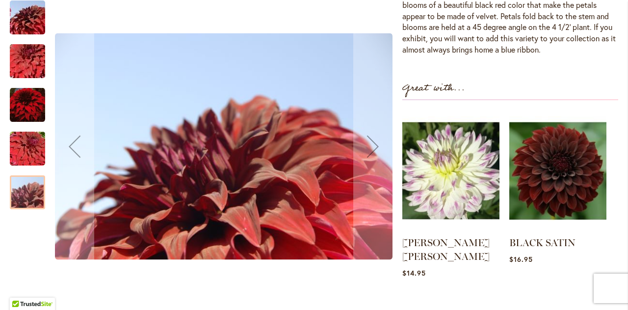
scroll to position [364, 0]
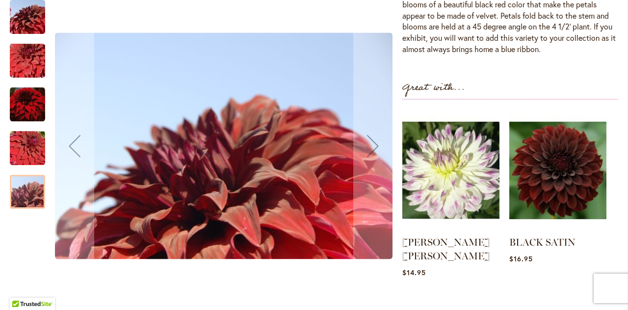
click at [25, 175] on div at bounding box center [27, 192] width 35 height 34
click at [29, 143] on img "Spartacus" at bounding box center [27, 148] width 71 height 47
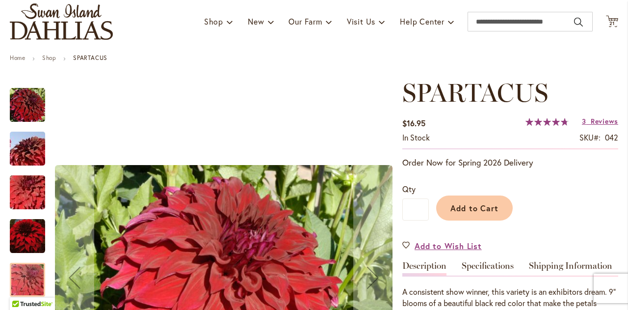
scroll to position [0, 0]
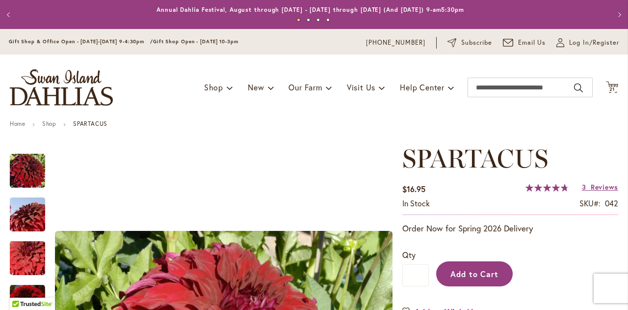
click at [466, 273] on span "Add to Cart" at bounding box center [475, 273] width 49 height 10
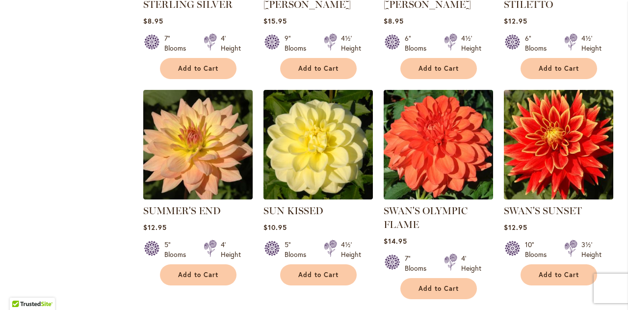
scroll to position [570, 0]
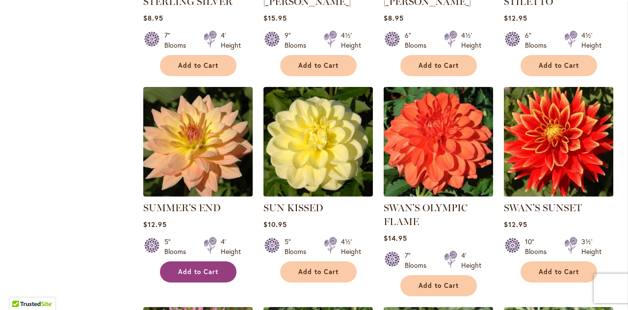
click at [193, 265] on button "Add to Cart" at bounding box center [198, 271] width 77 height 21
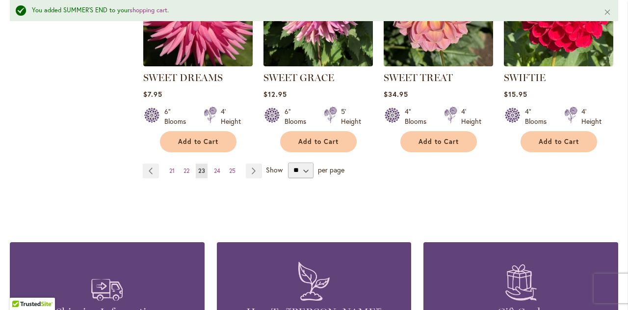
scroll to position [895, 0]
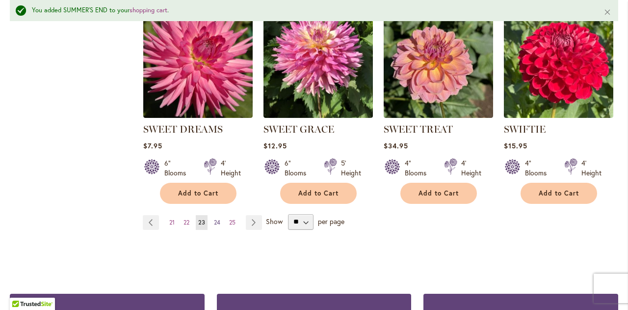
click at [217, 221] on span "24" at bounding box center [217, 221] width 6 height 7
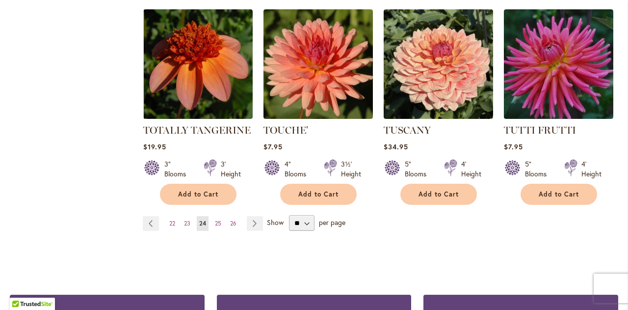
scroll to position [881, 0]
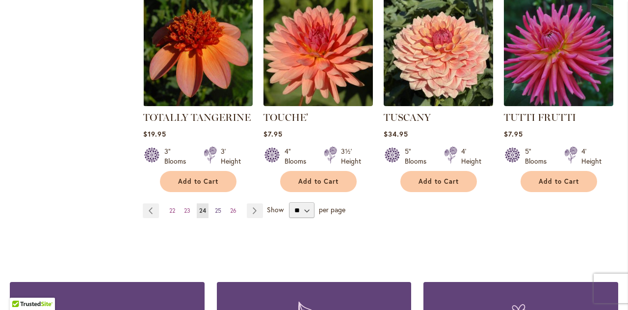
click at [217, 207] on span "25" at bounding box center [218, 210] width 6 height 7
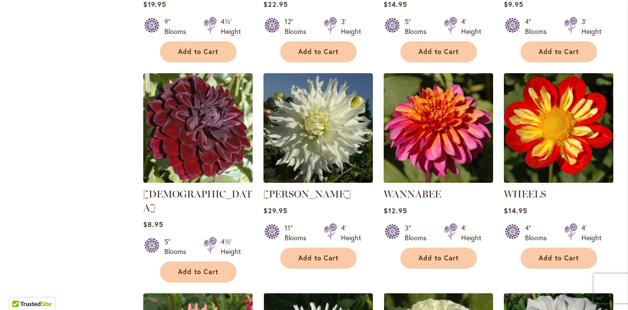
scroll to position [585, 0]
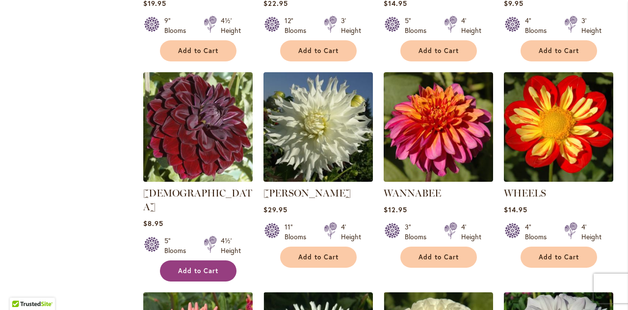
click at [202, 260] on button "Add to Cart" at bounding box center [198, 270] width 77 height 21
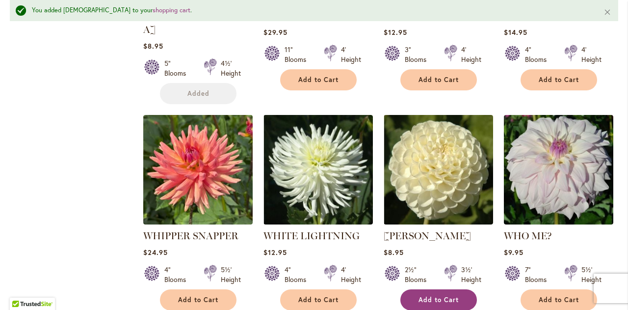
scroll to position [815, 0]
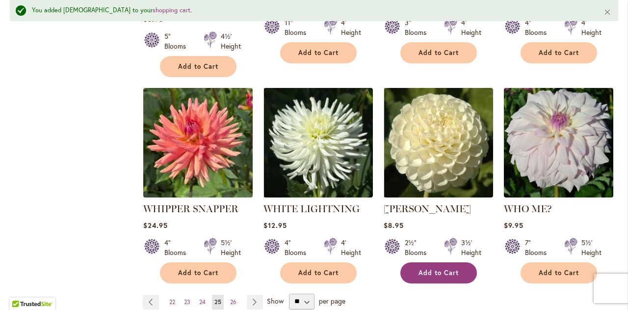
click at [450, 268] on span "Add to Cart" at bounding box center [439, 272] width 40 height 8
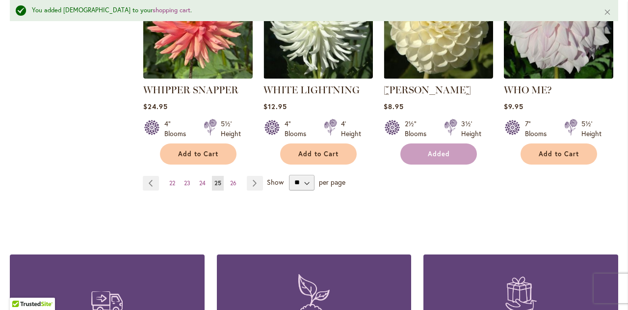
scroll to position [915, 0]
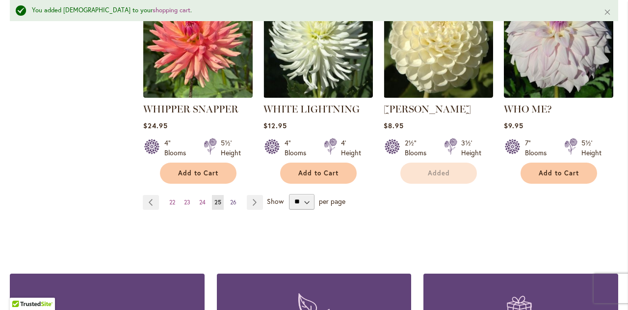
click at [234, 198] on span "26" at bounding box center [233, 201] width 6 height 7
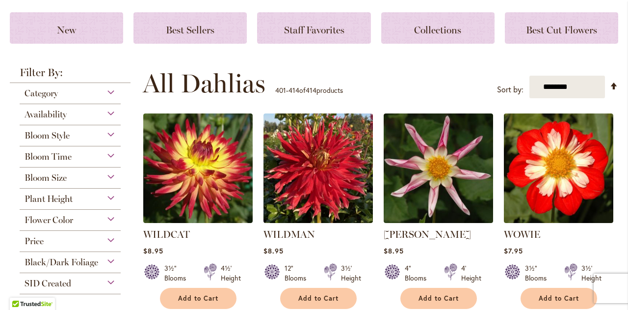
scroll to position [132, 0]
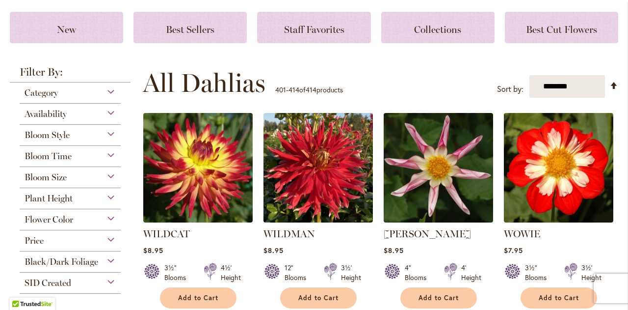
click at [79, 256] on span "Black/Dark Foliage" at bounding box center [62, 261] width 74 height 11
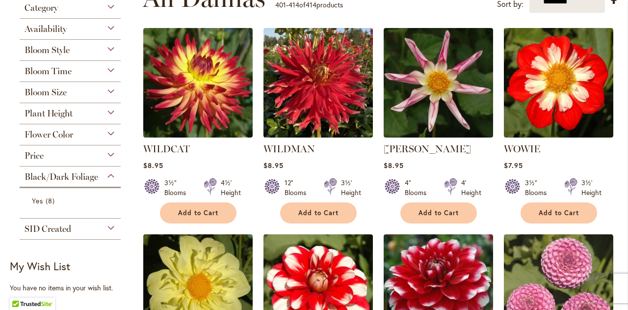
scroll to position [224, 0]
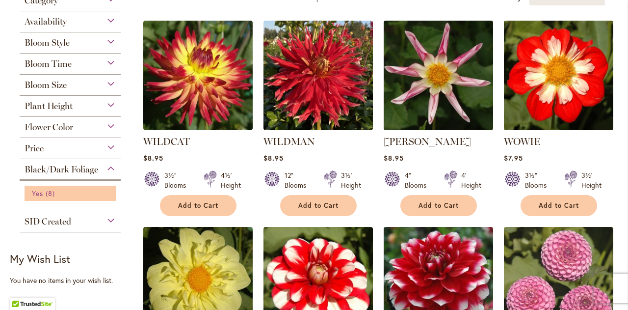
click at [40, 190] on span "Yes" at bounding box center [37, 192] width 11 height 9
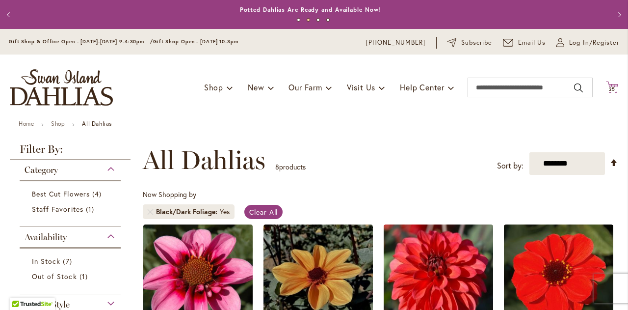
click at [609, 87] on span "25" at bounding box center [612, 89] width 7 height 6
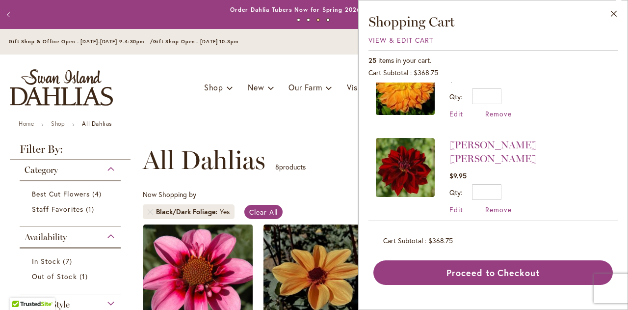
scroll to position [1182, 0]
